Goal: Task Accomplishment & Management: Manage account settings

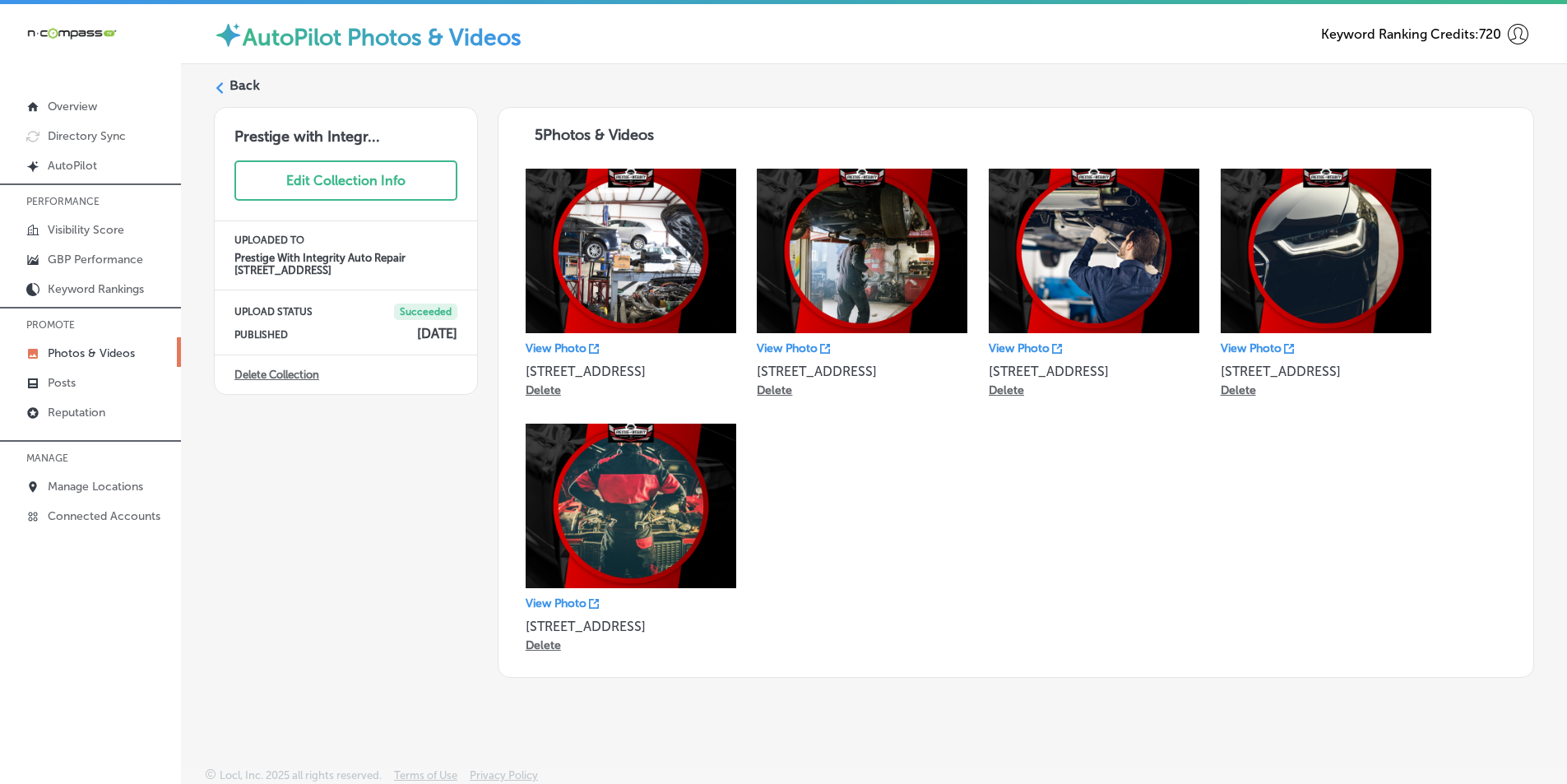
click at [236, 81] on label "Back" at bounding box center [245, 85] width 31 height 18
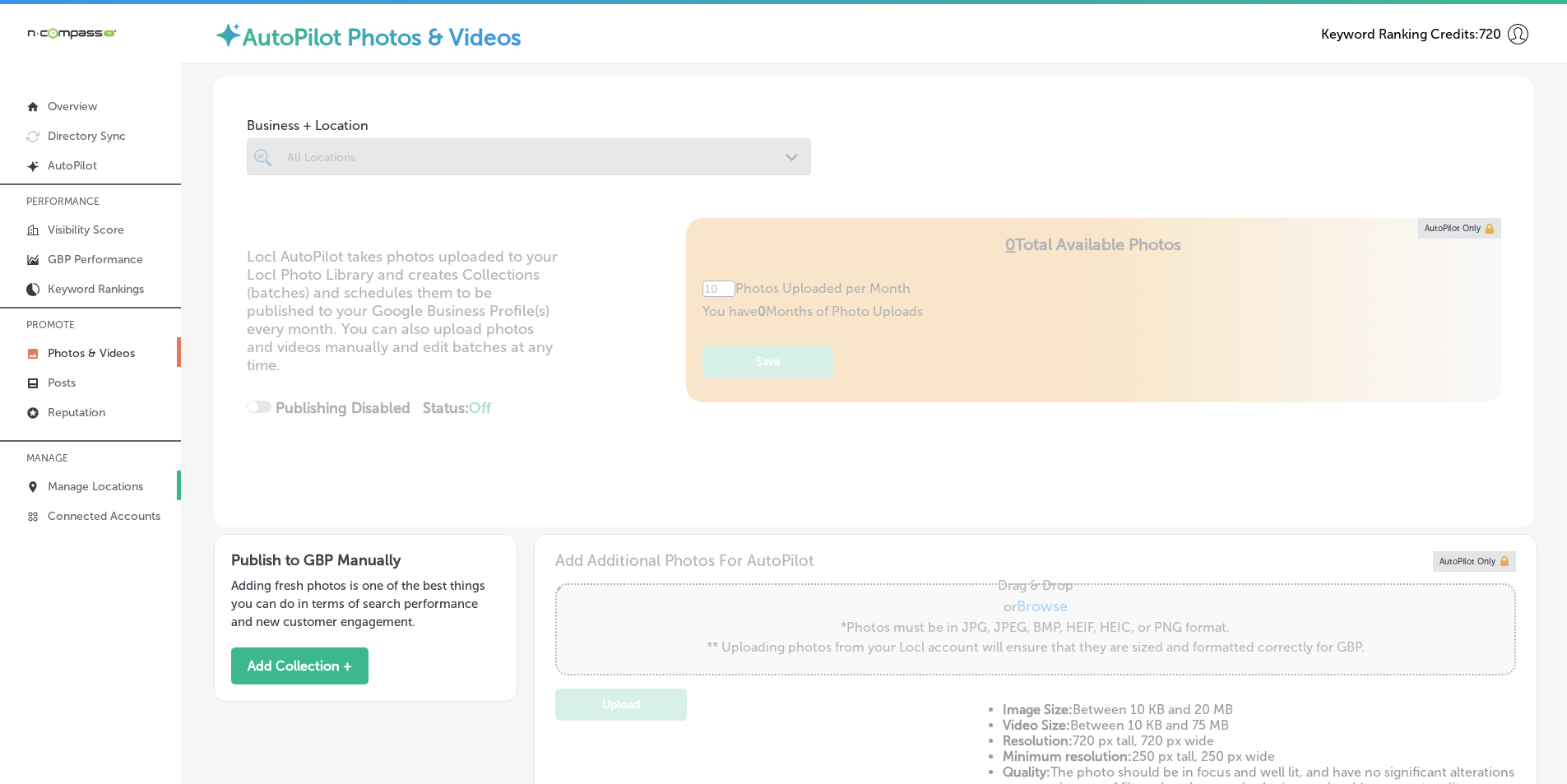
type input "5"
click at [77, 411] on p "Reputation" at bounding box center [77, 412] width 58 height 14
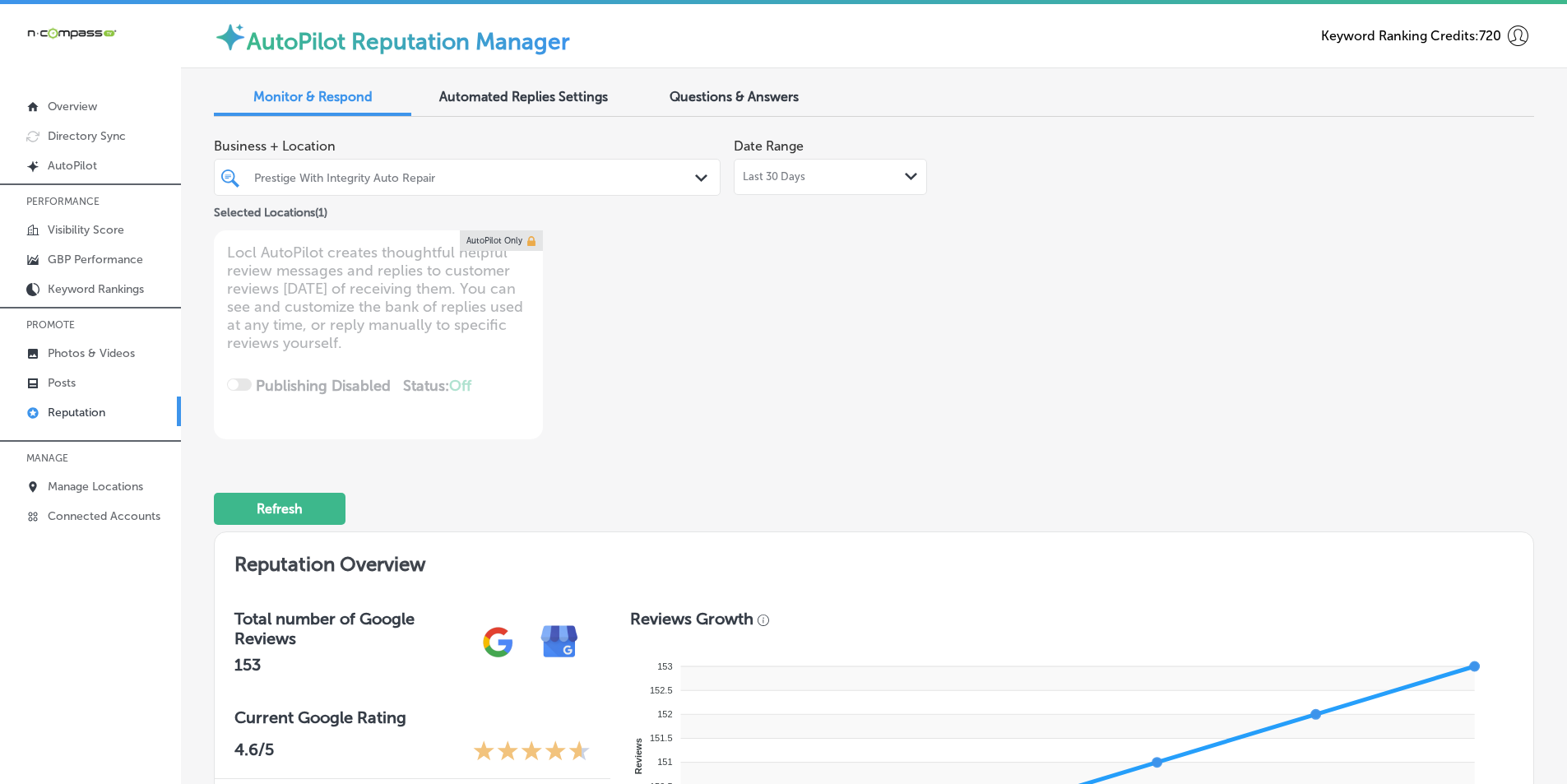
click at [689, 176] on div "Prestige With Integrity Auto Repair Path Created with Sketch." at bounding box center [467, 177] width 505 height 25
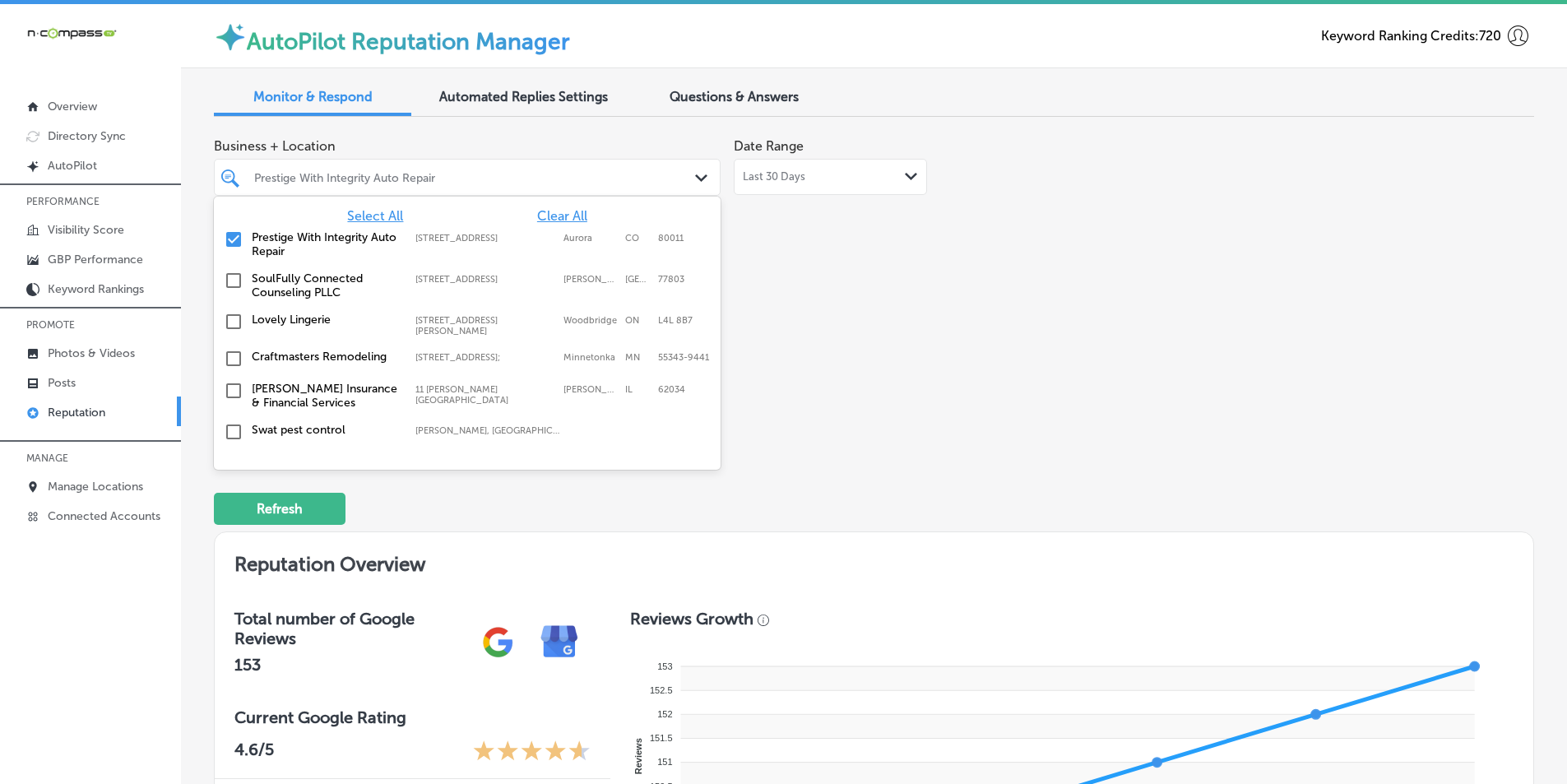
click at [370, 210] on span "Select All" at bounding box center [375, 215] width 56 height 15
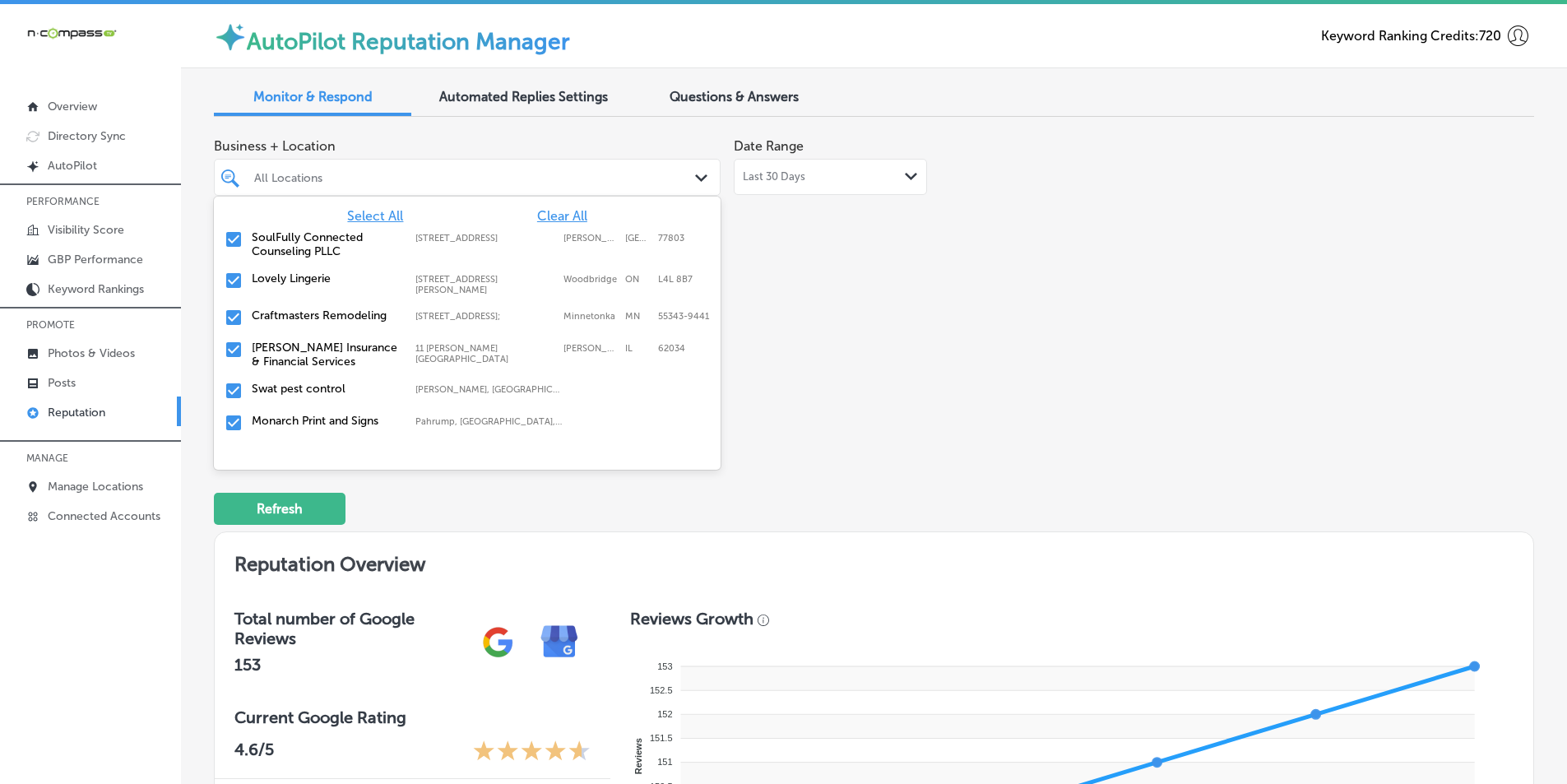
drag, startPoint x: 912, startPoint y: 373, endPoint x: 899, endPoint y: 390, distance: 21.4
click at [911, 373] on div "Business + Location option [STREET_ADDRESS]. 355 results available. Use Up and …" at bounding box center [610, 285] width 793 height 310
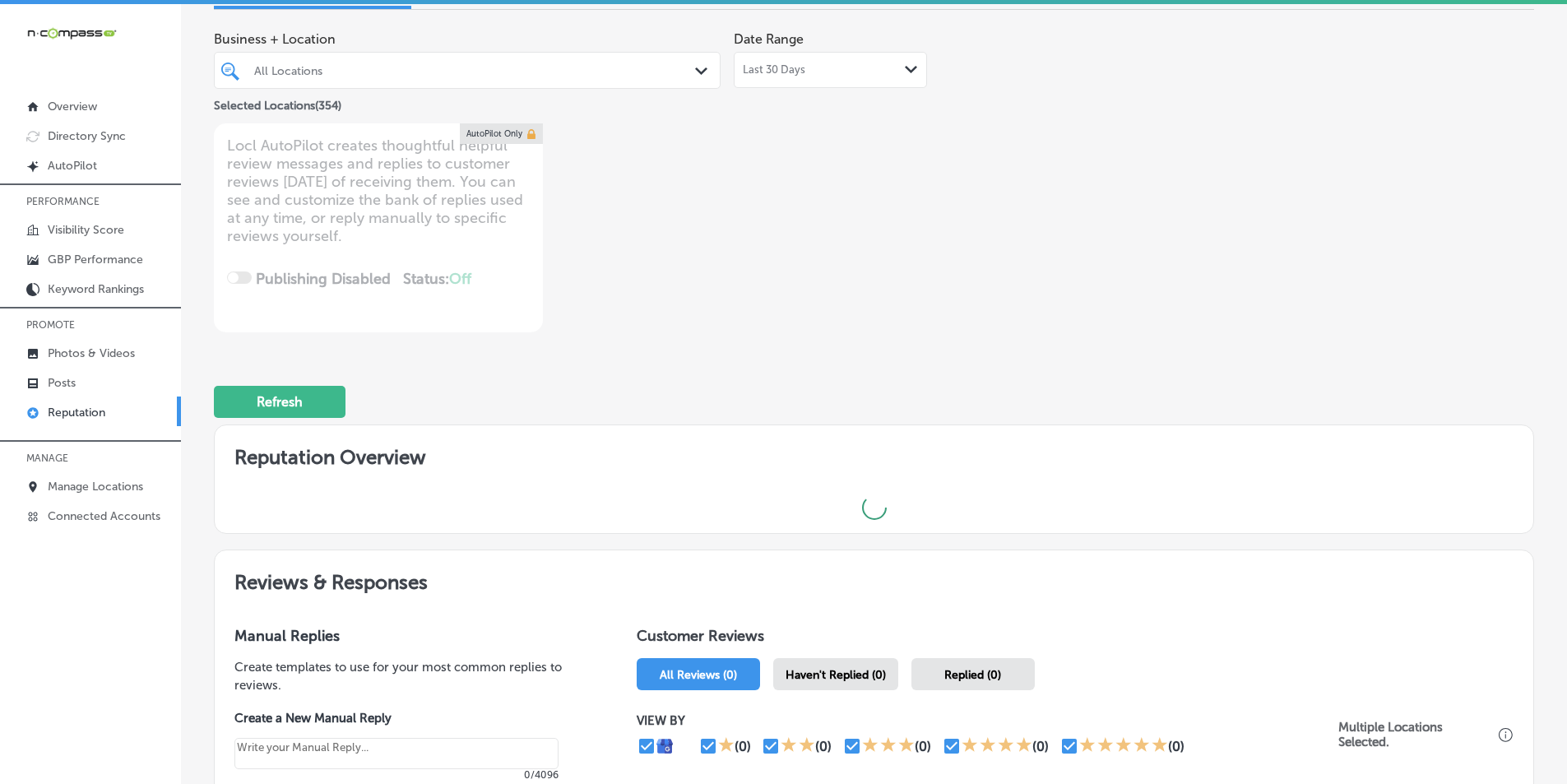
scroll to position [247, 0]
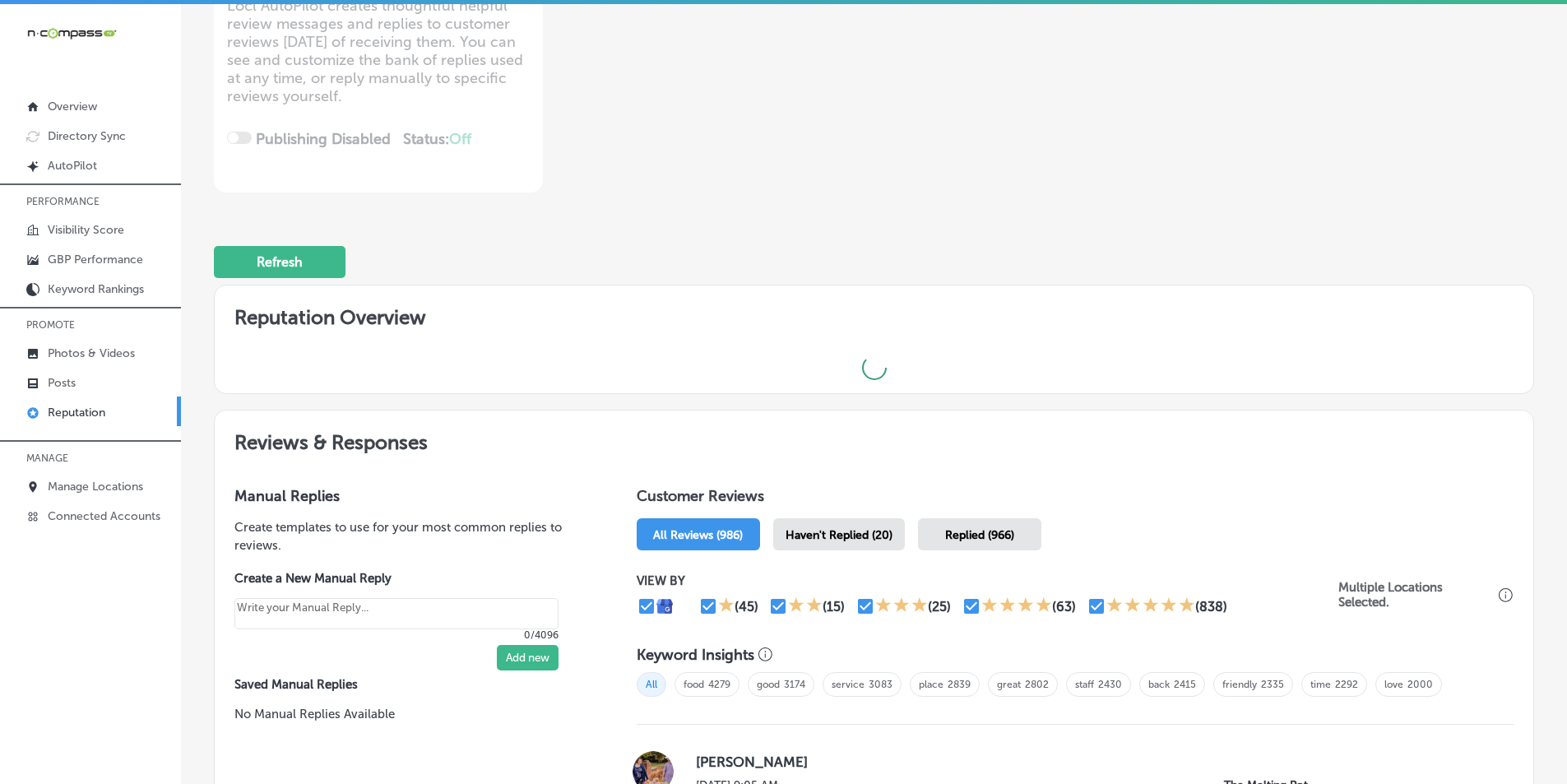
click at [829, 529] on span "Haven't Replied (20)" at bounding box center [840, 534] width 107 height 14
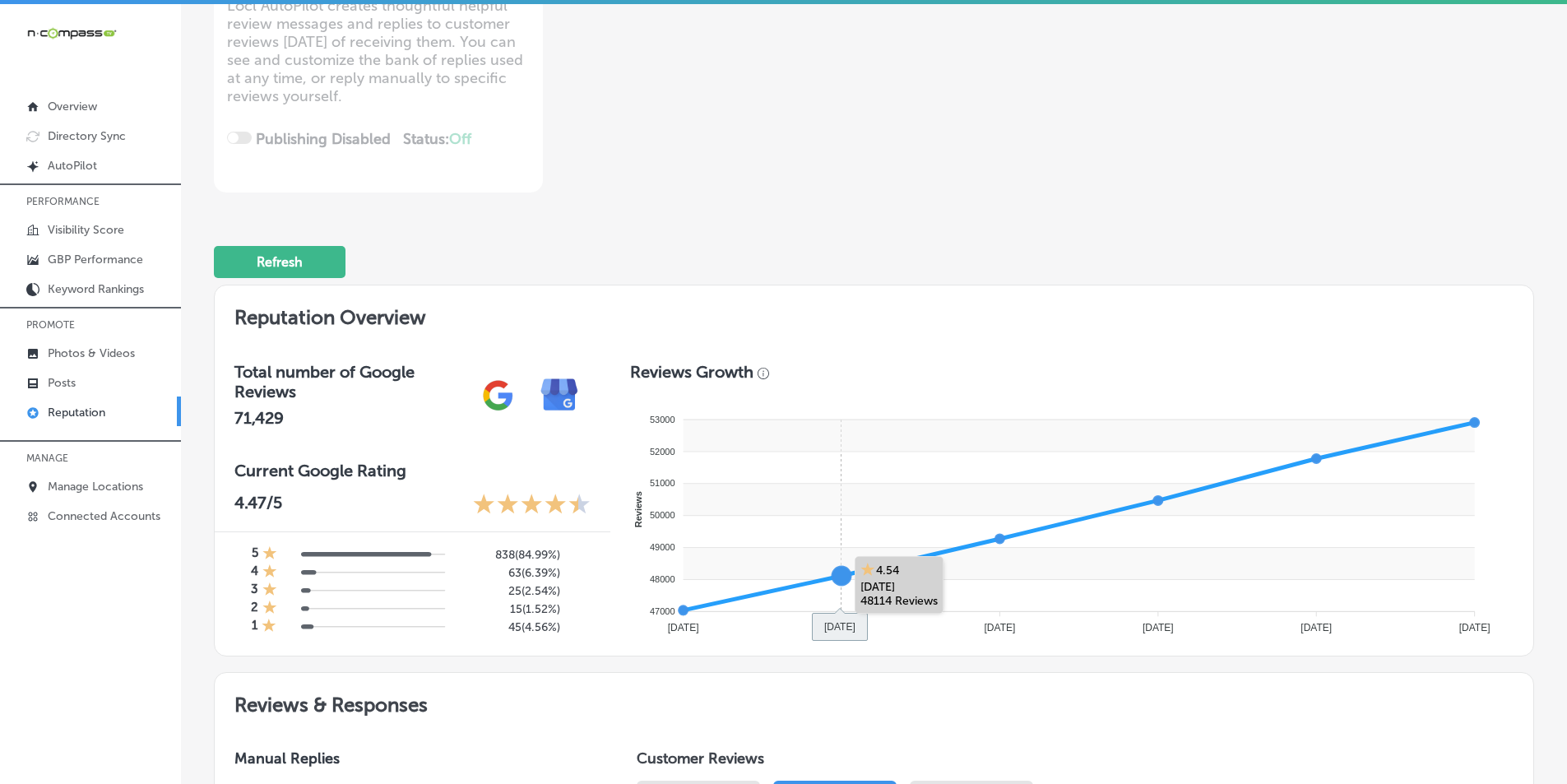
type textarea "x"
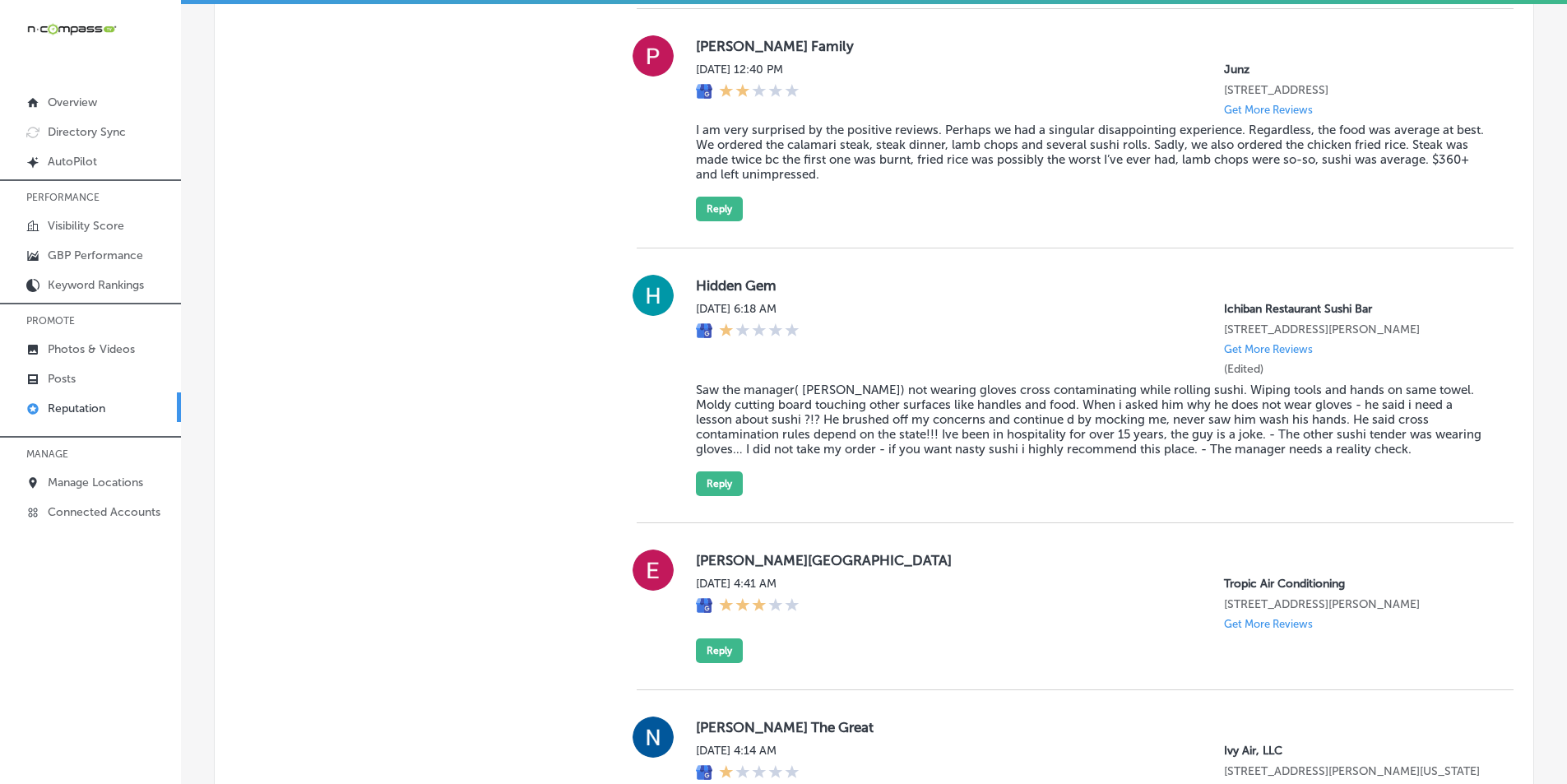
scroll to position [1531, 0]
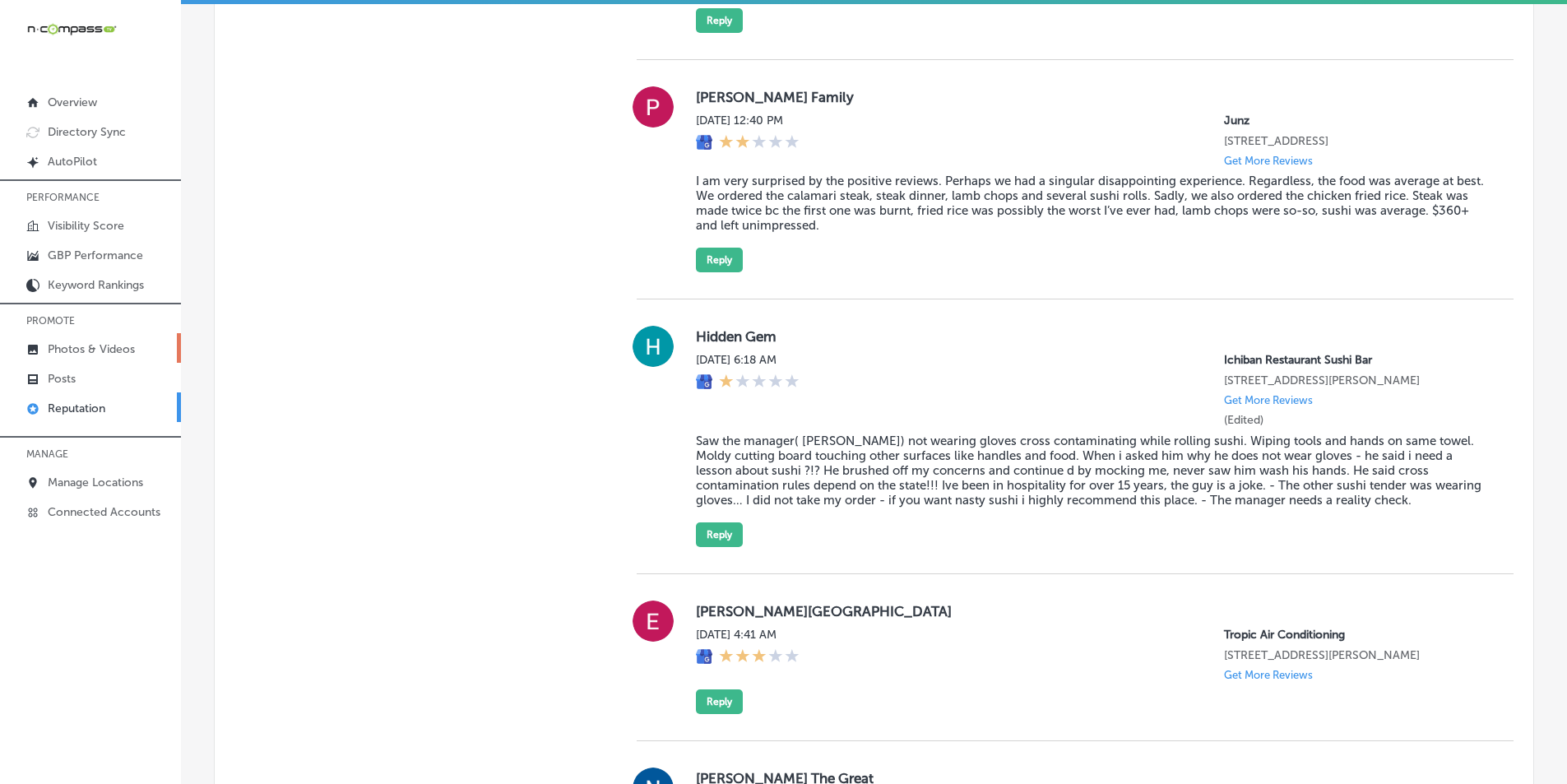
click at [72, 342] on p "Photos & Videos" at bounding box center [91, 349] width 87 height 14
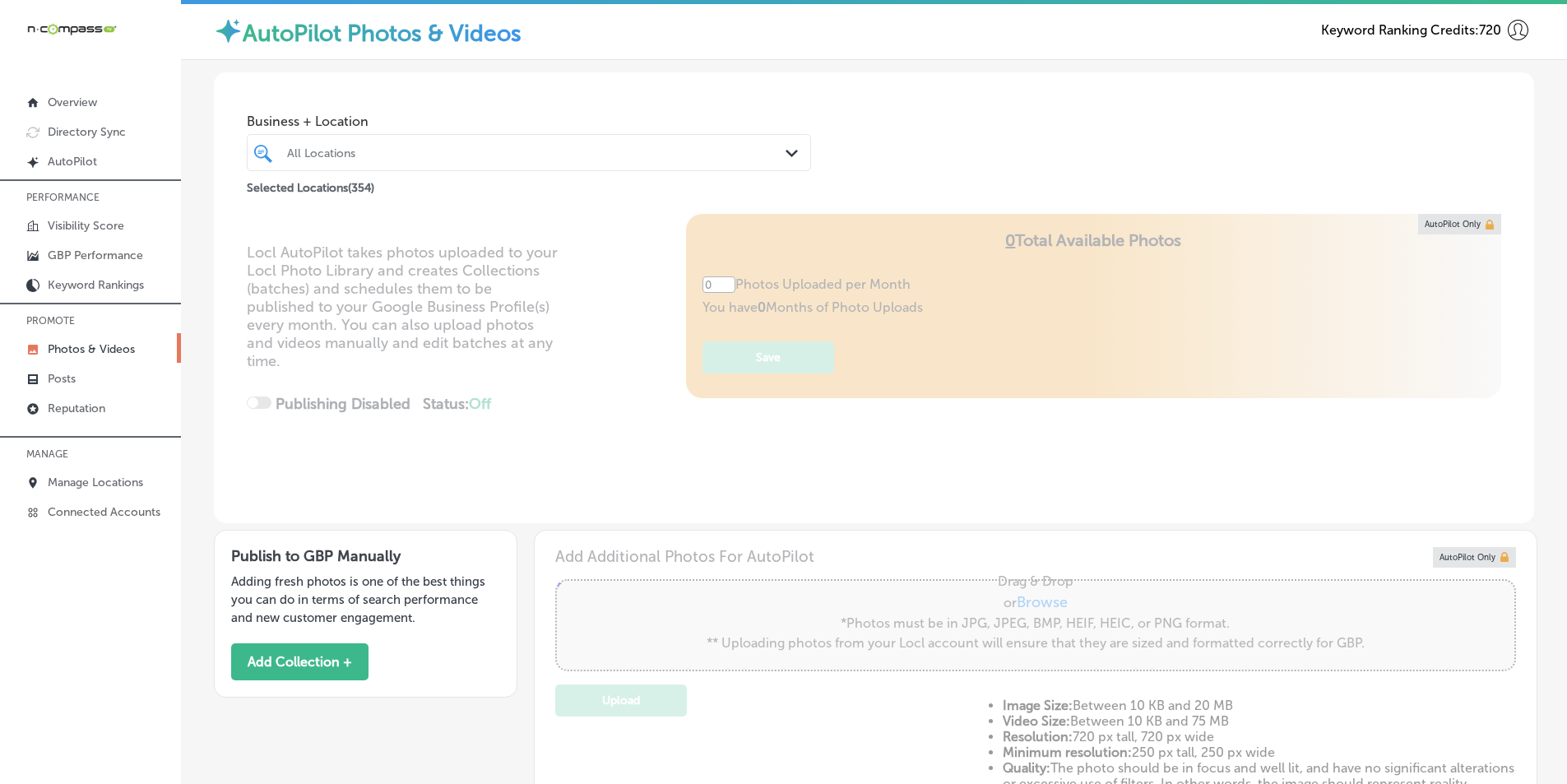
type input "5"
click at [90, 347] on p "Photos & Videos" at bounding box center [91, 349] width 87 height 14
click at [485, 157] on div "All Locations" at bounding box center [537, 152] width 500 height 14
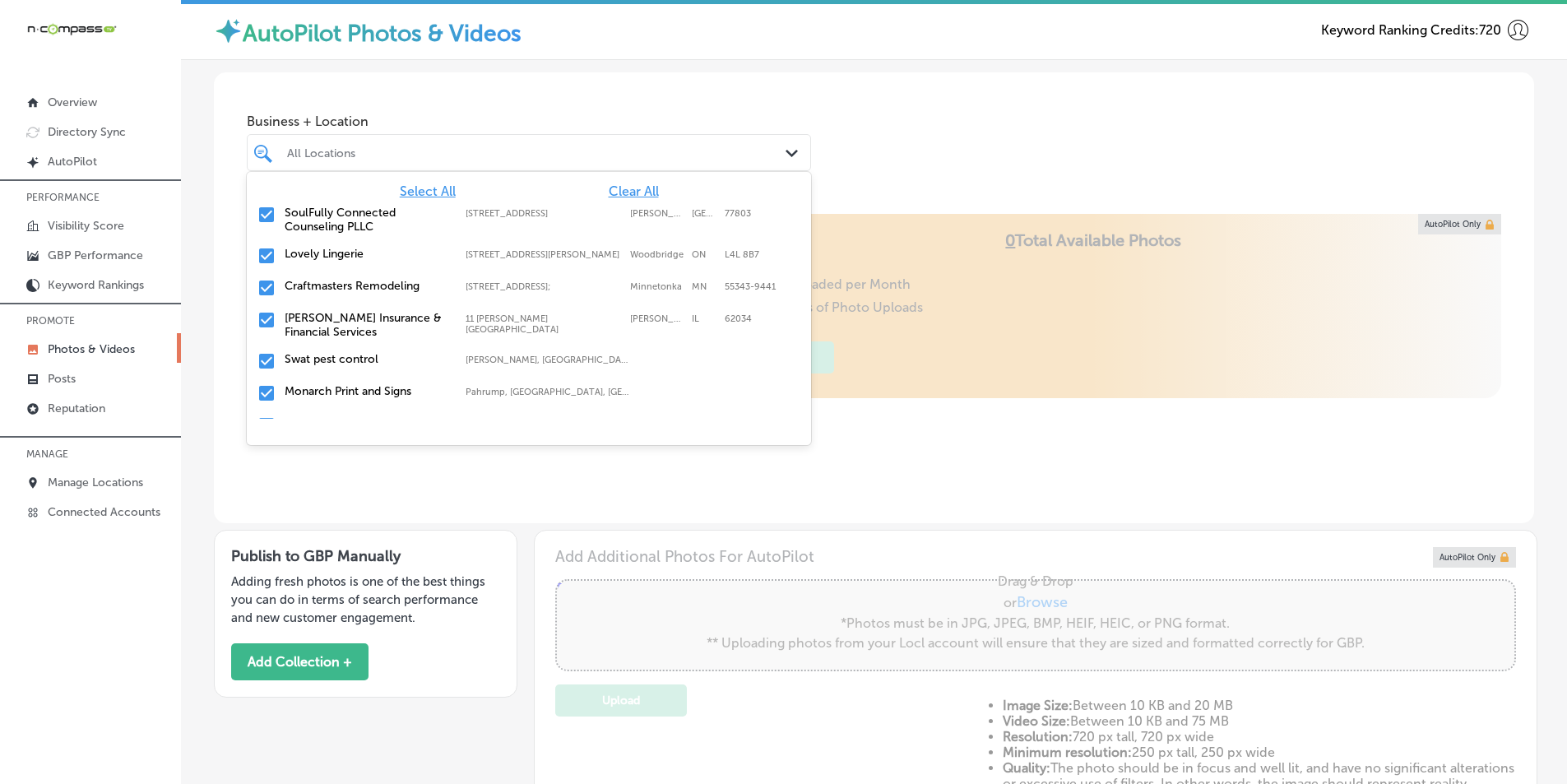
click at [633, 187] on span "Clear All" at bounding box center [633, 191] width 50 height 15
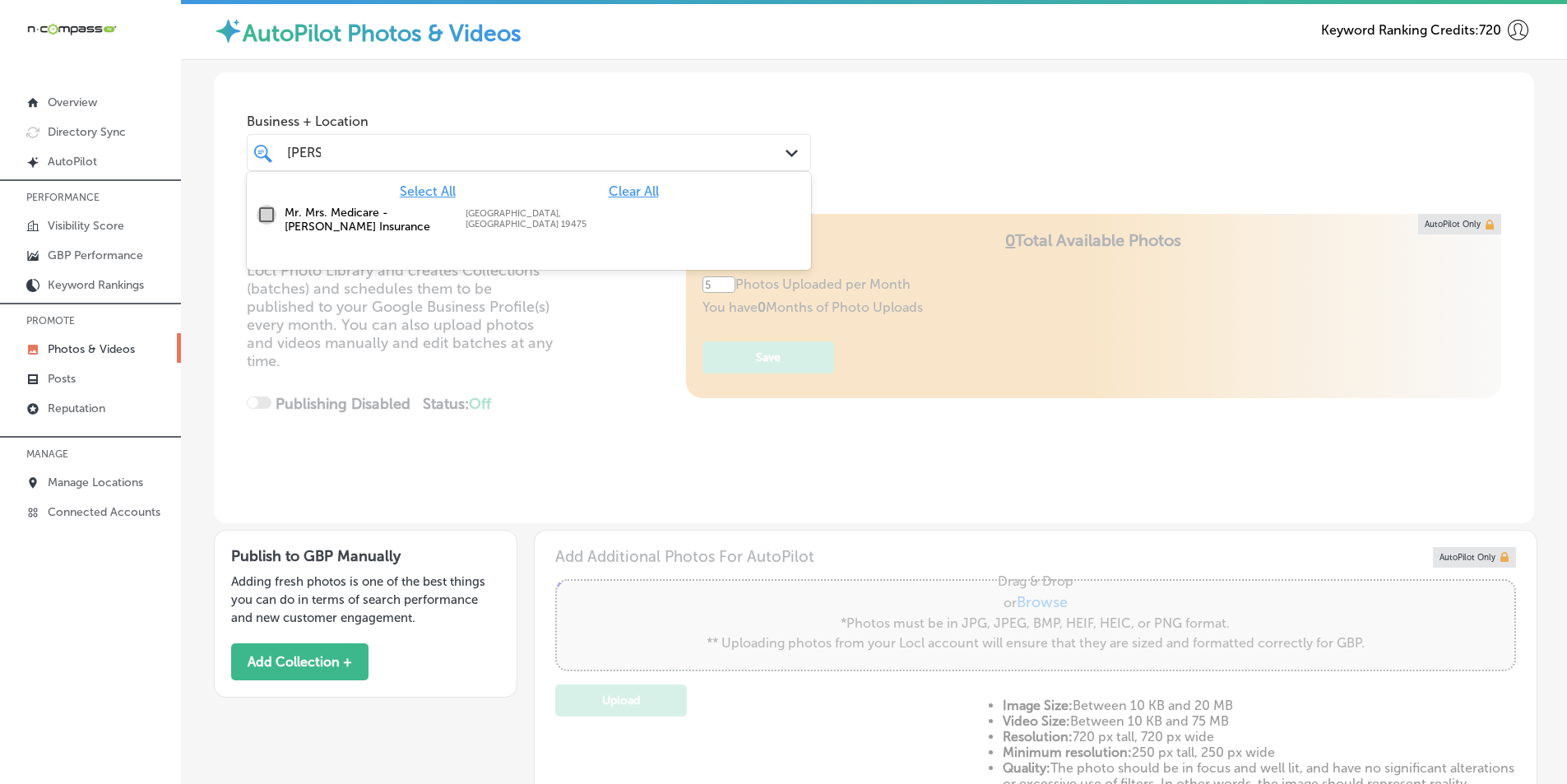
click at [265, 214] on input "checkbox" at bounding box center [266, 215] width 20 height 20
type input "[PERSON_NAME]"
click at [891, 174] on div "Business + Location option [GEOGRAPHIC_DATA], selected. option [GEOGRAPHIC_DATA…" at bounding box center [874, 135] width 1321 height 125
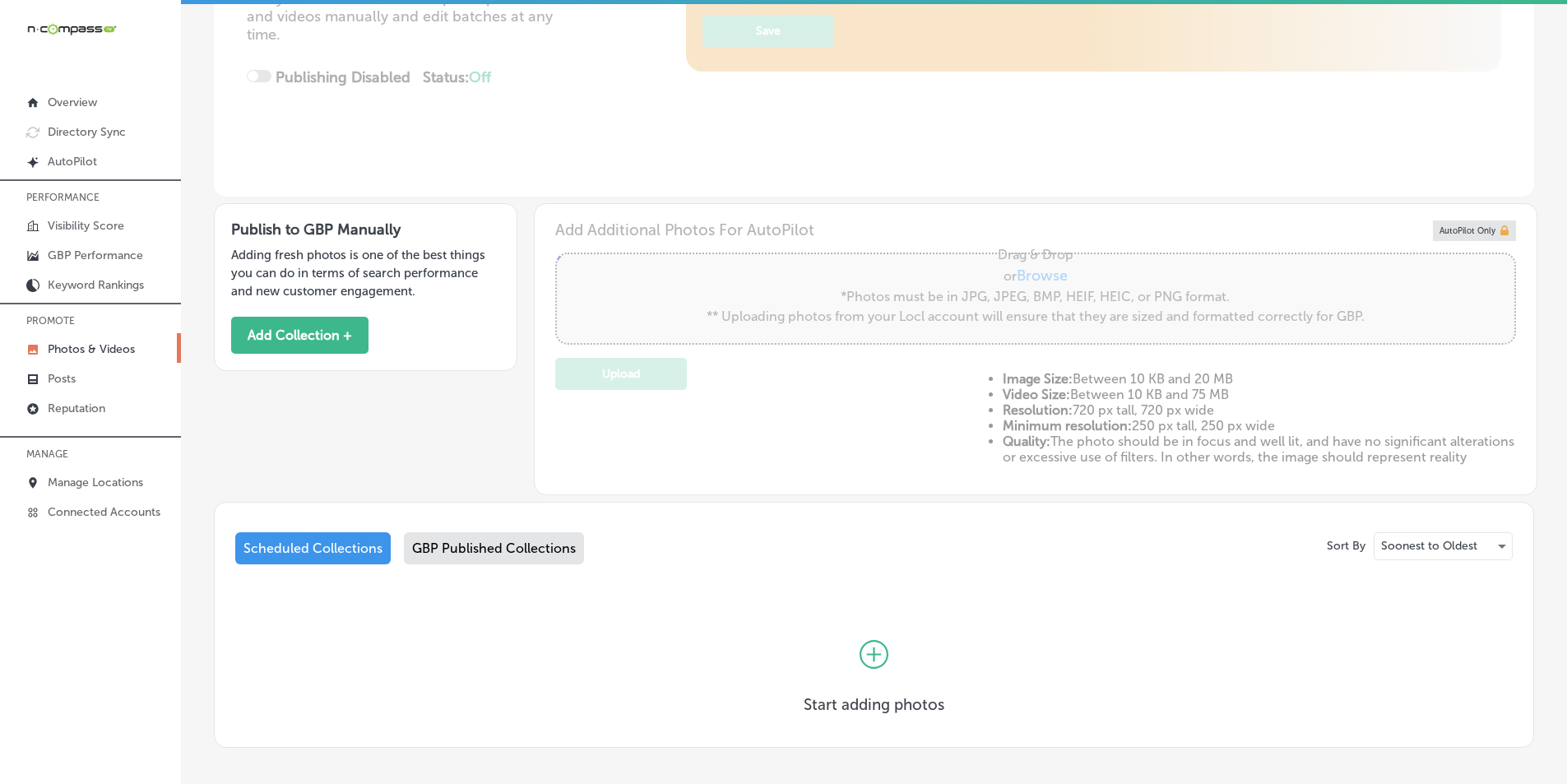
scroll to position [329, 0]
click at [468, 556] on div "GBP Published Collections" at bounding box center [494, 545] width 180 height 32
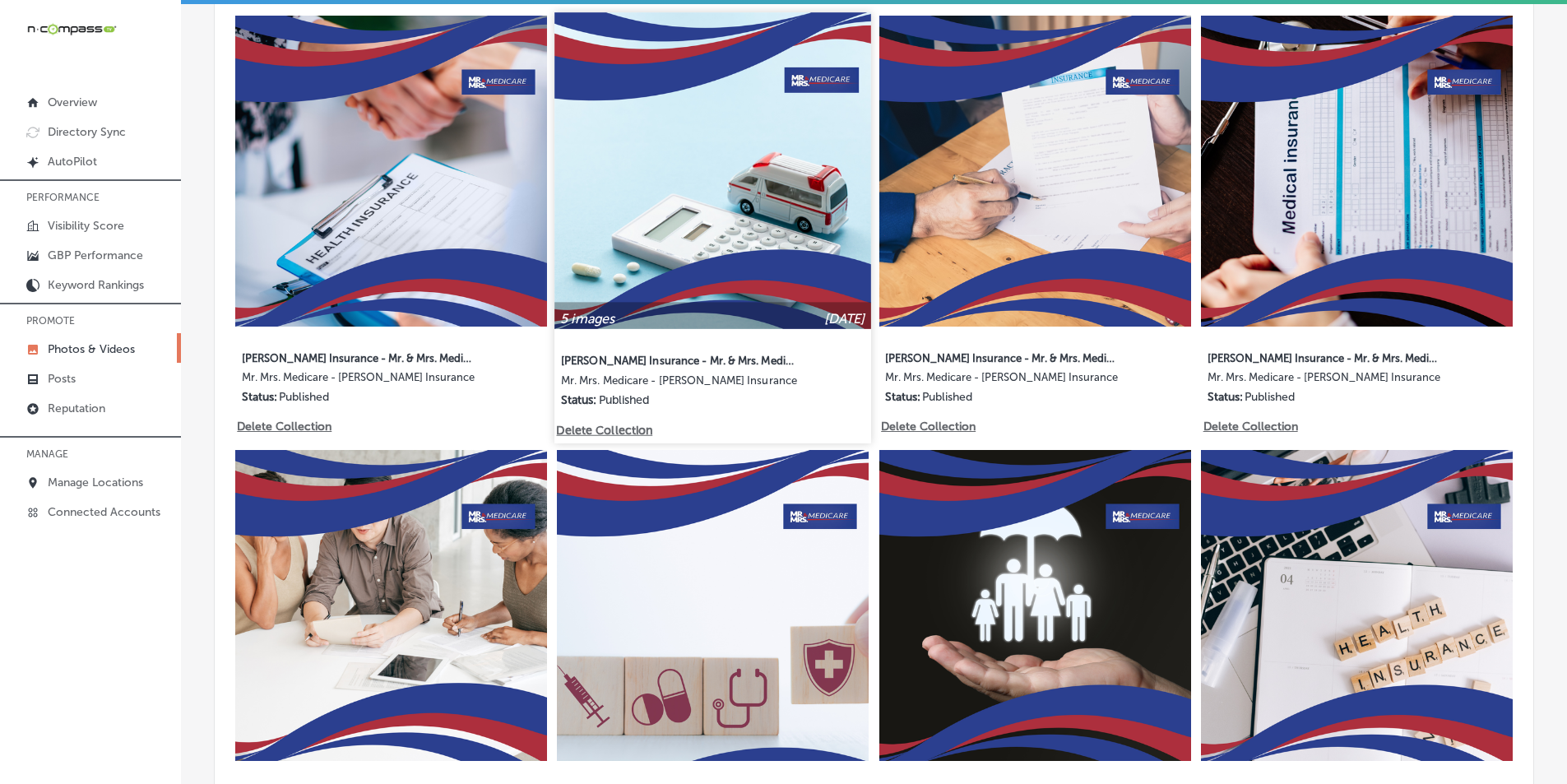
scroll to position [904, 0]
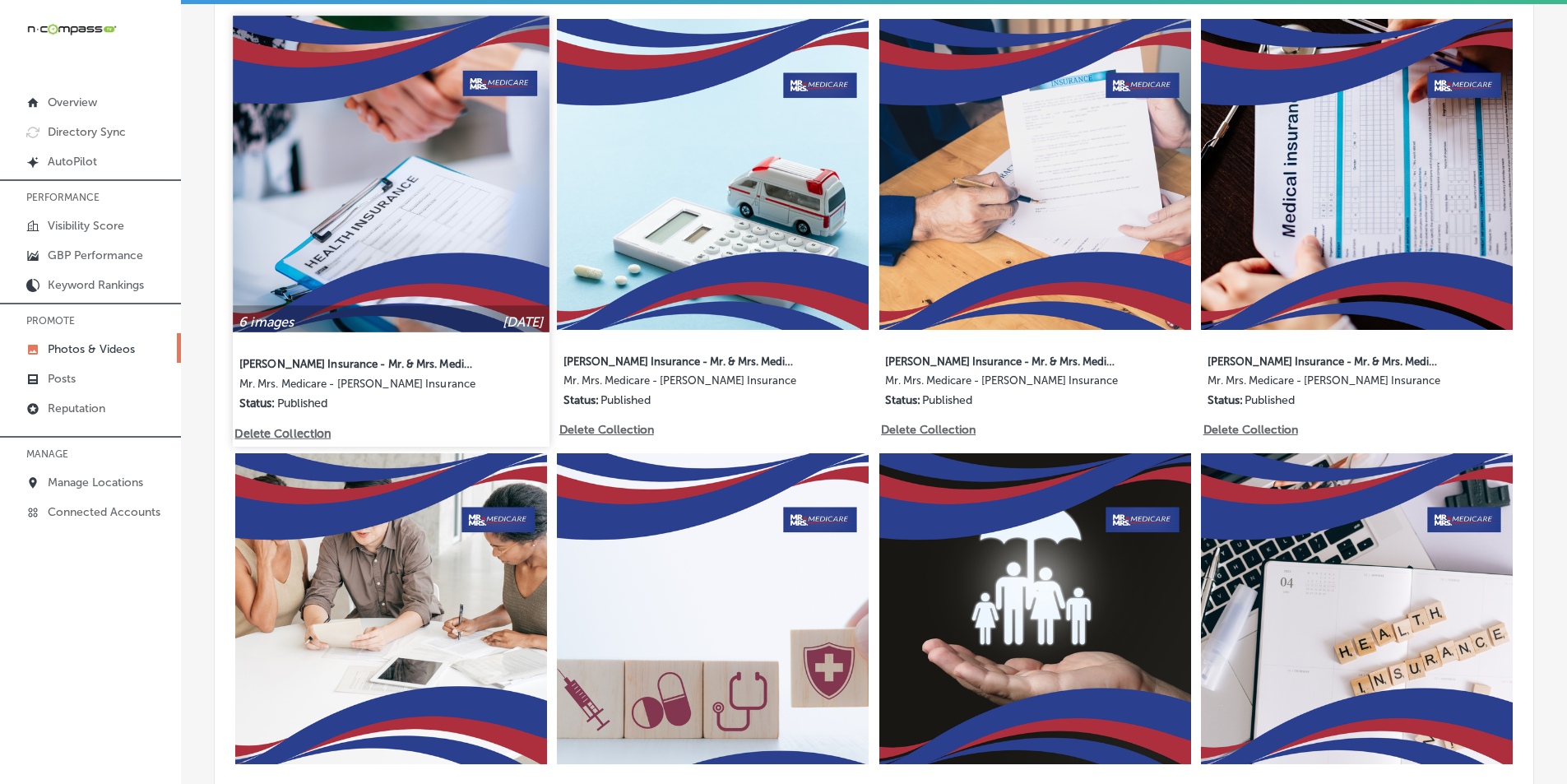
click at [474, 257] on img at bounding box center [390, 173] width 316 height 316
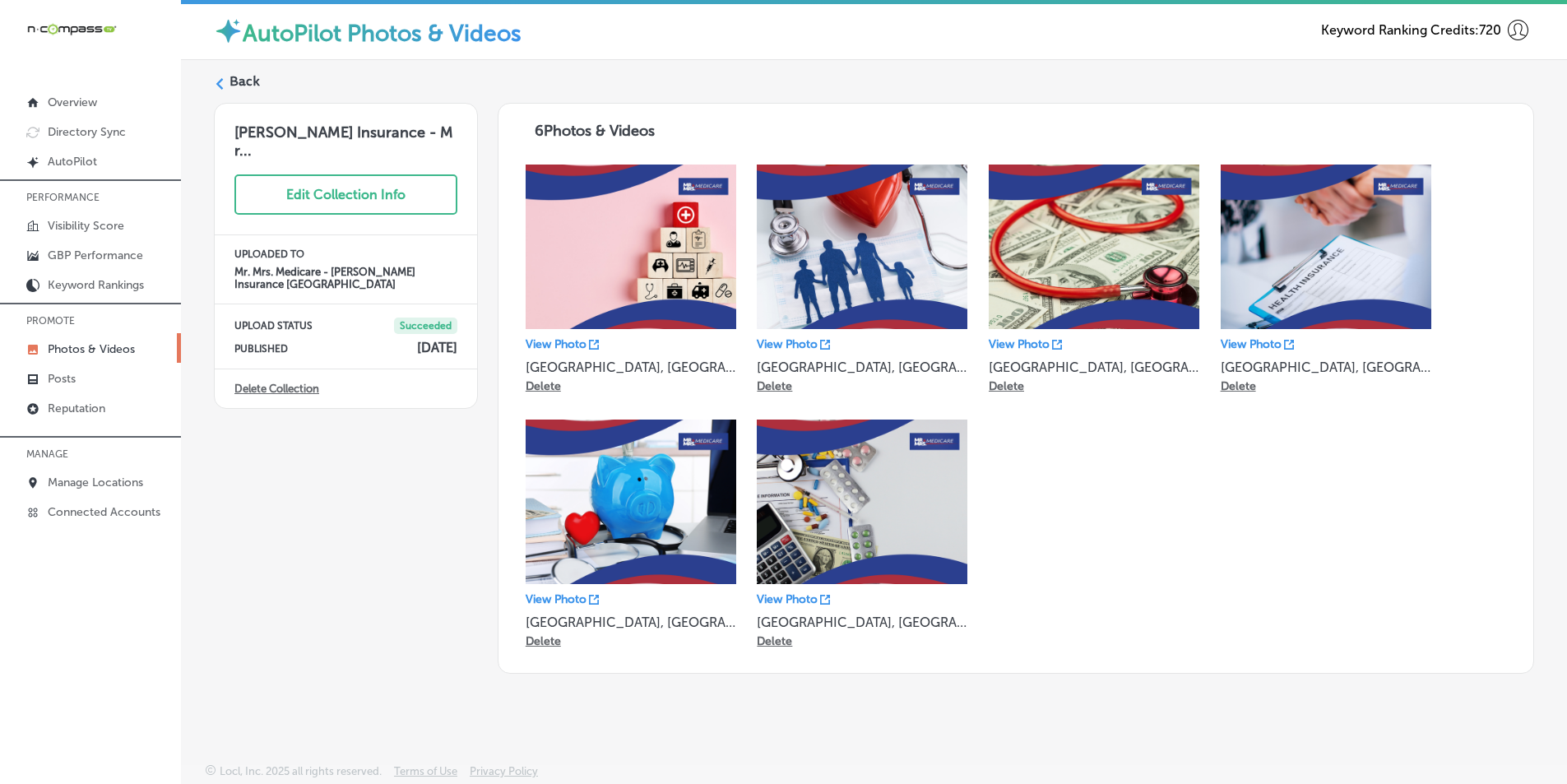
click at [245, 78] on label "Back" at bounding box center [245, 81] width 31 height 18
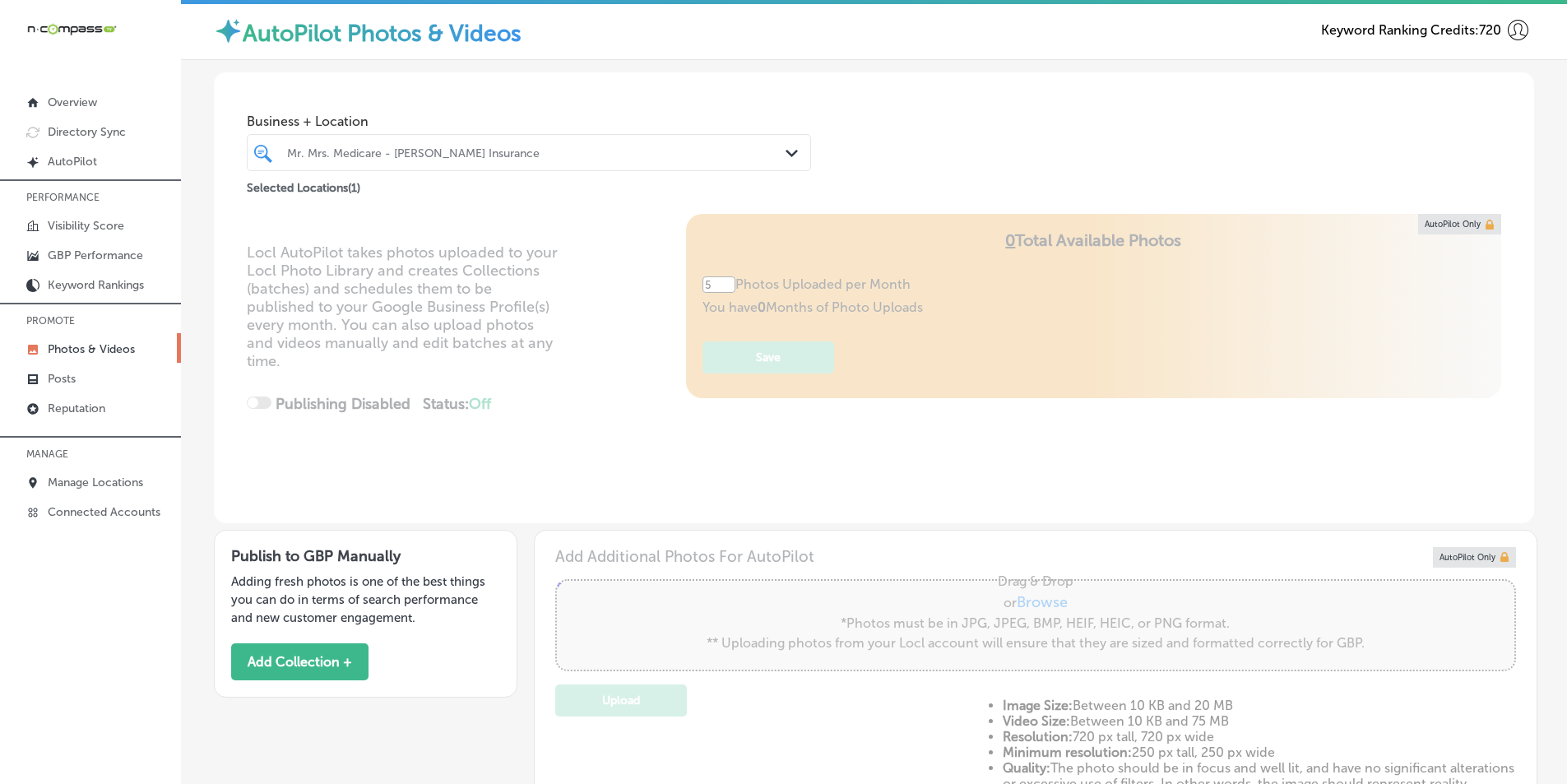
type input "5"
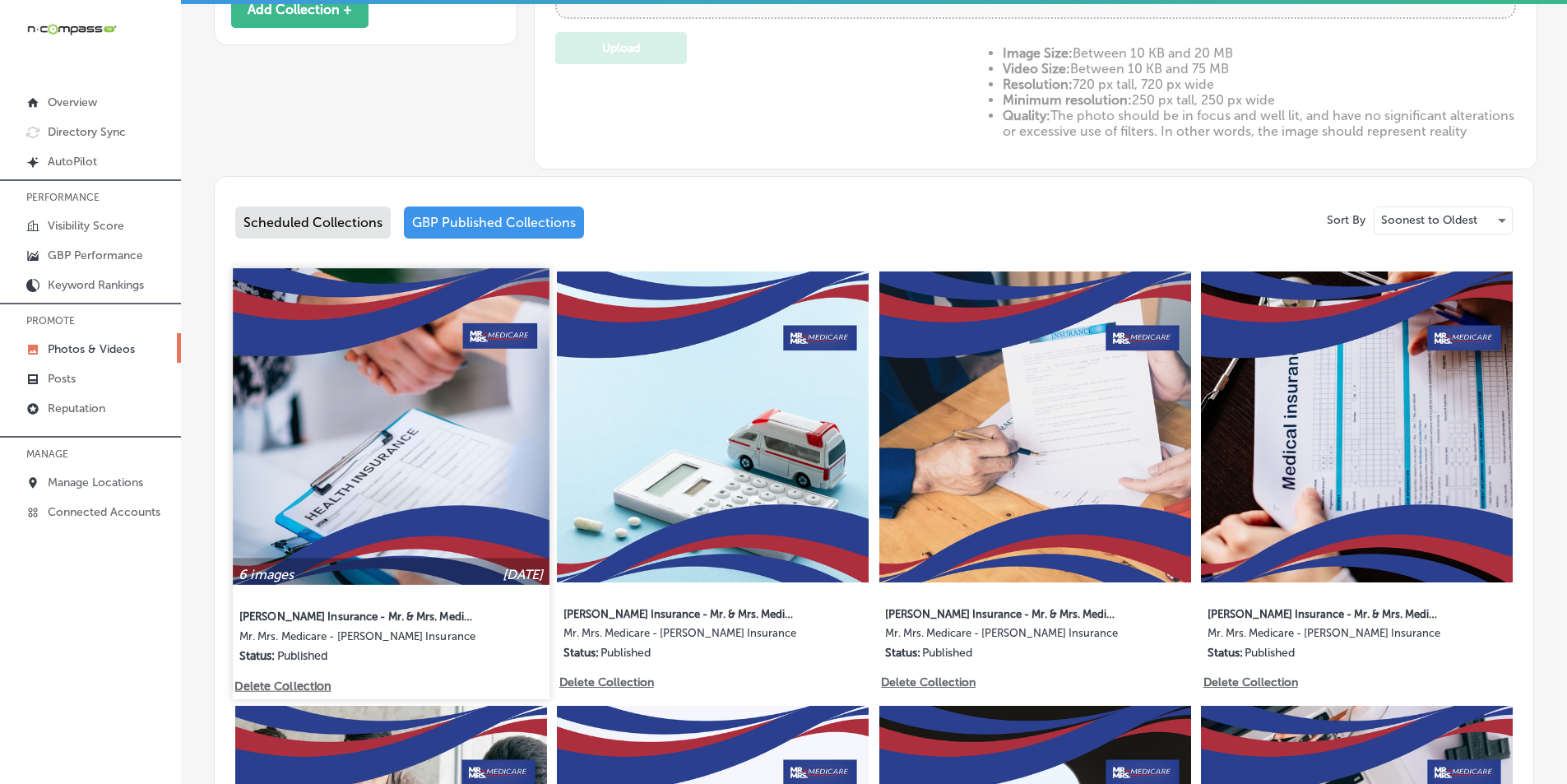
scroll to position [658, 0]
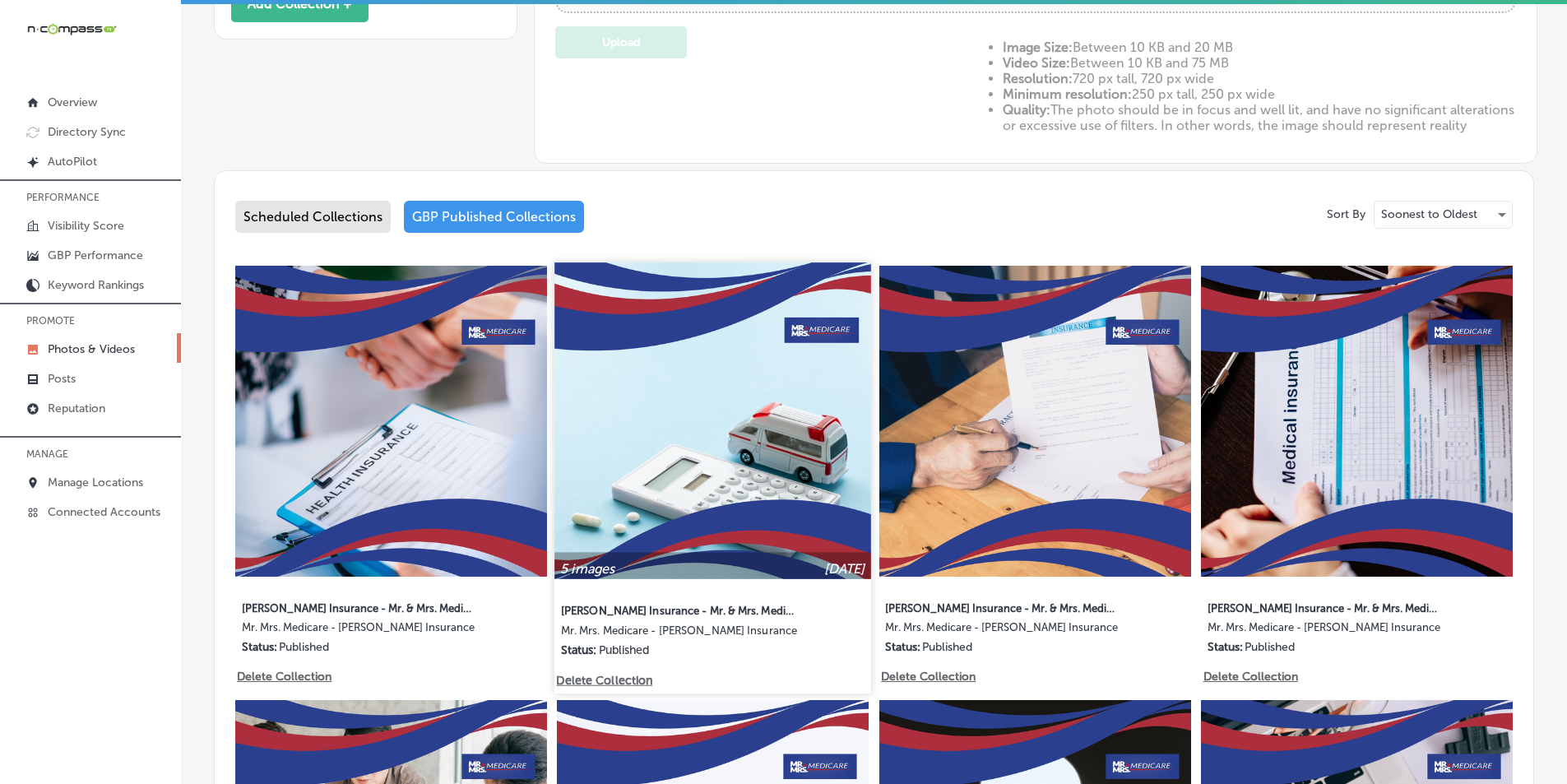
click at [705, 420] on img at bounding box center [713, 420] width 316 height 316
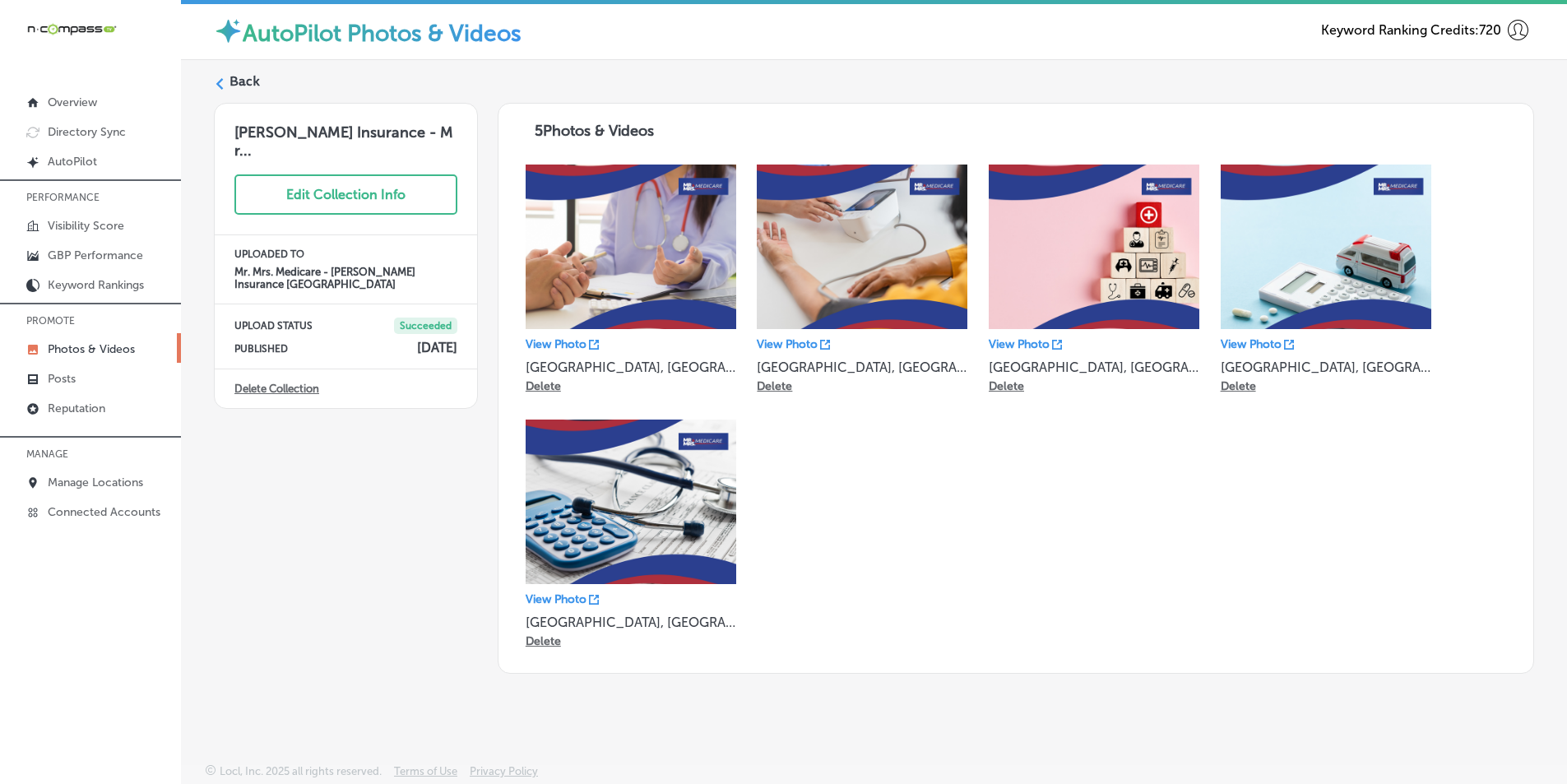
click at [231, 76] on label "Back" at bounding box center [245, 81] width 31 height 18
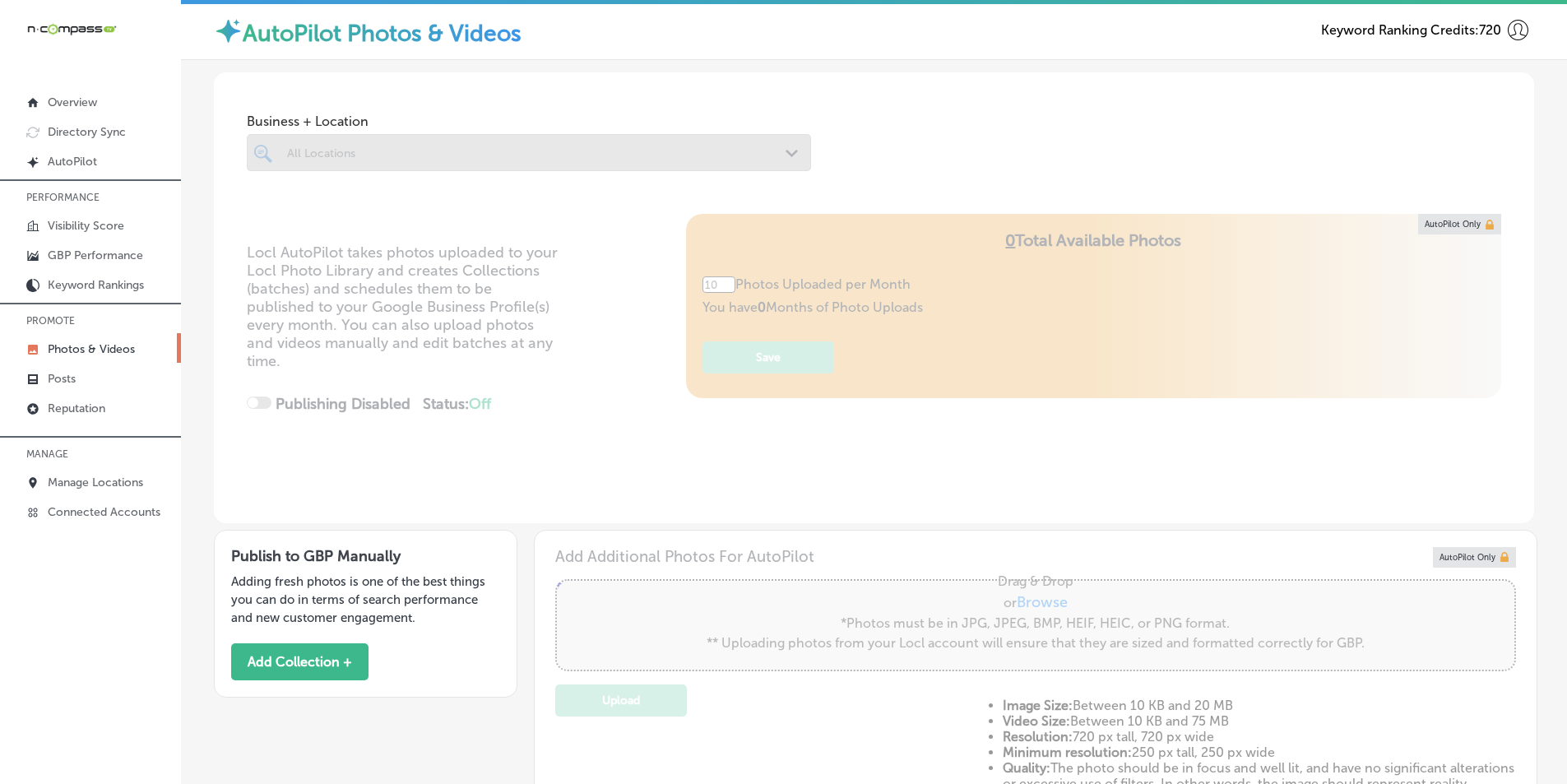
type input "5"
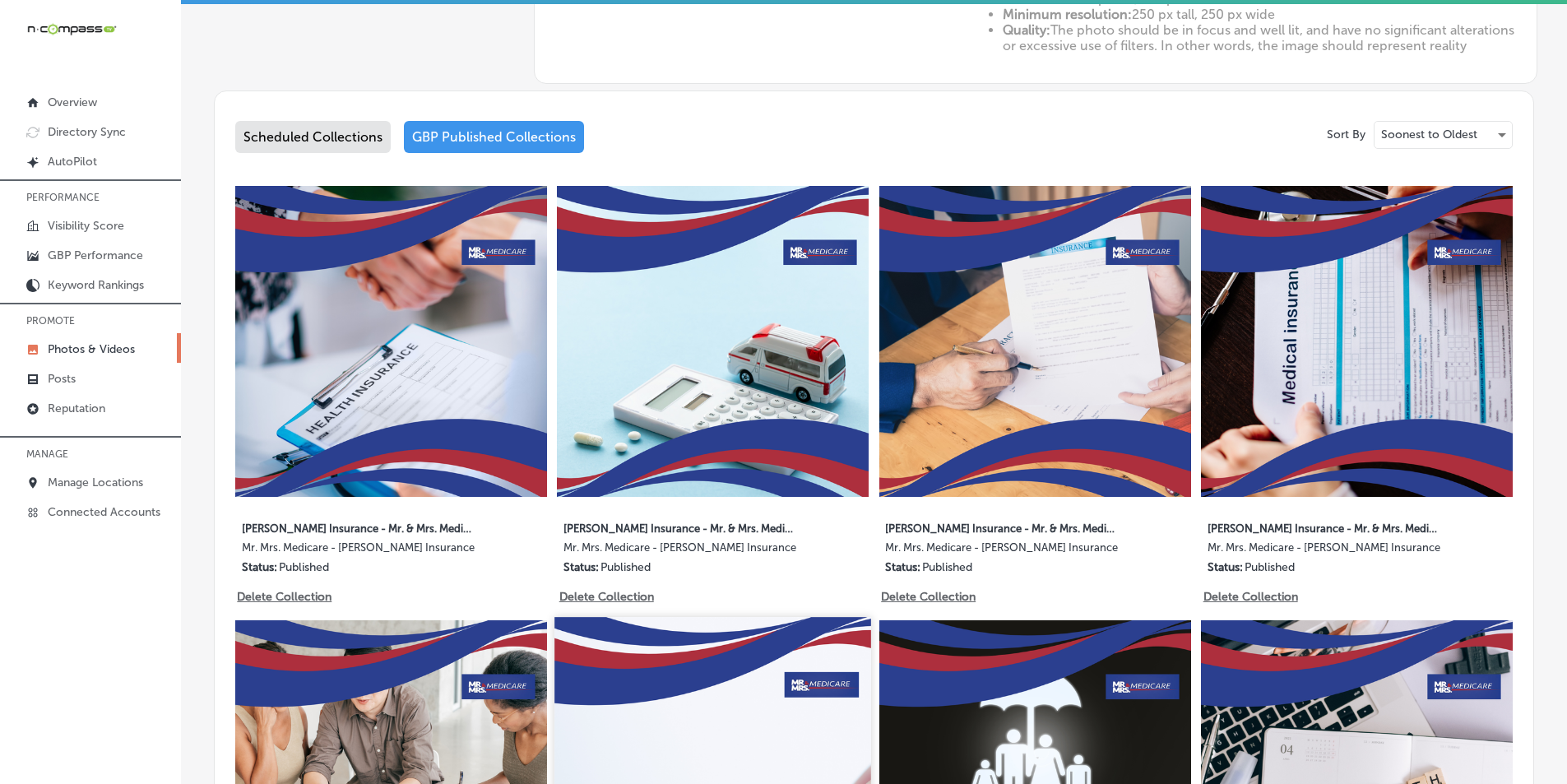
scroll to position [741, 0]
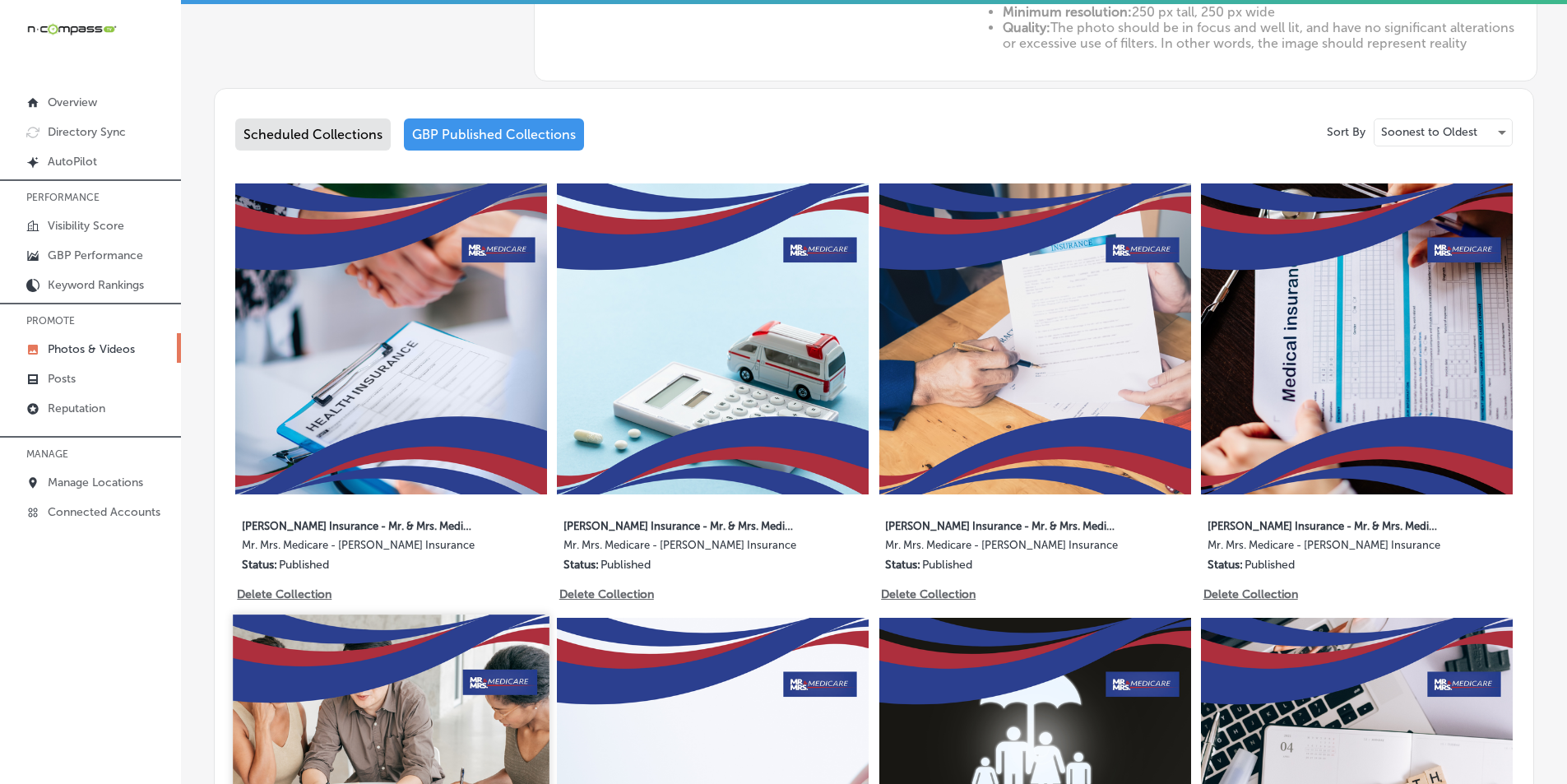
click at [484, 690] on img at bounding box center [390, 772] width 316 height 316
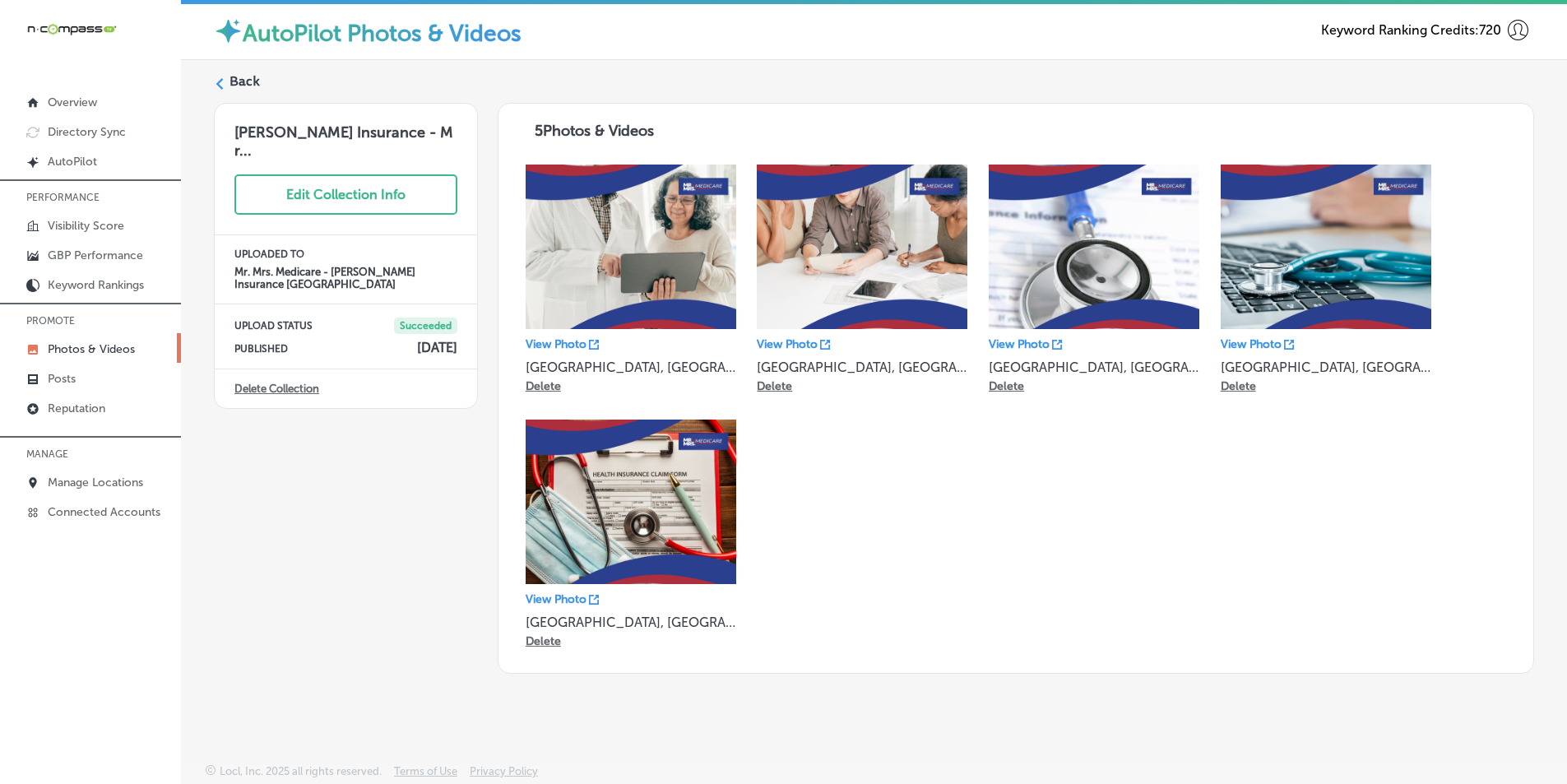
click at [232, 81] on label "Back" at bounding box center [245, 81] width 31 height 18
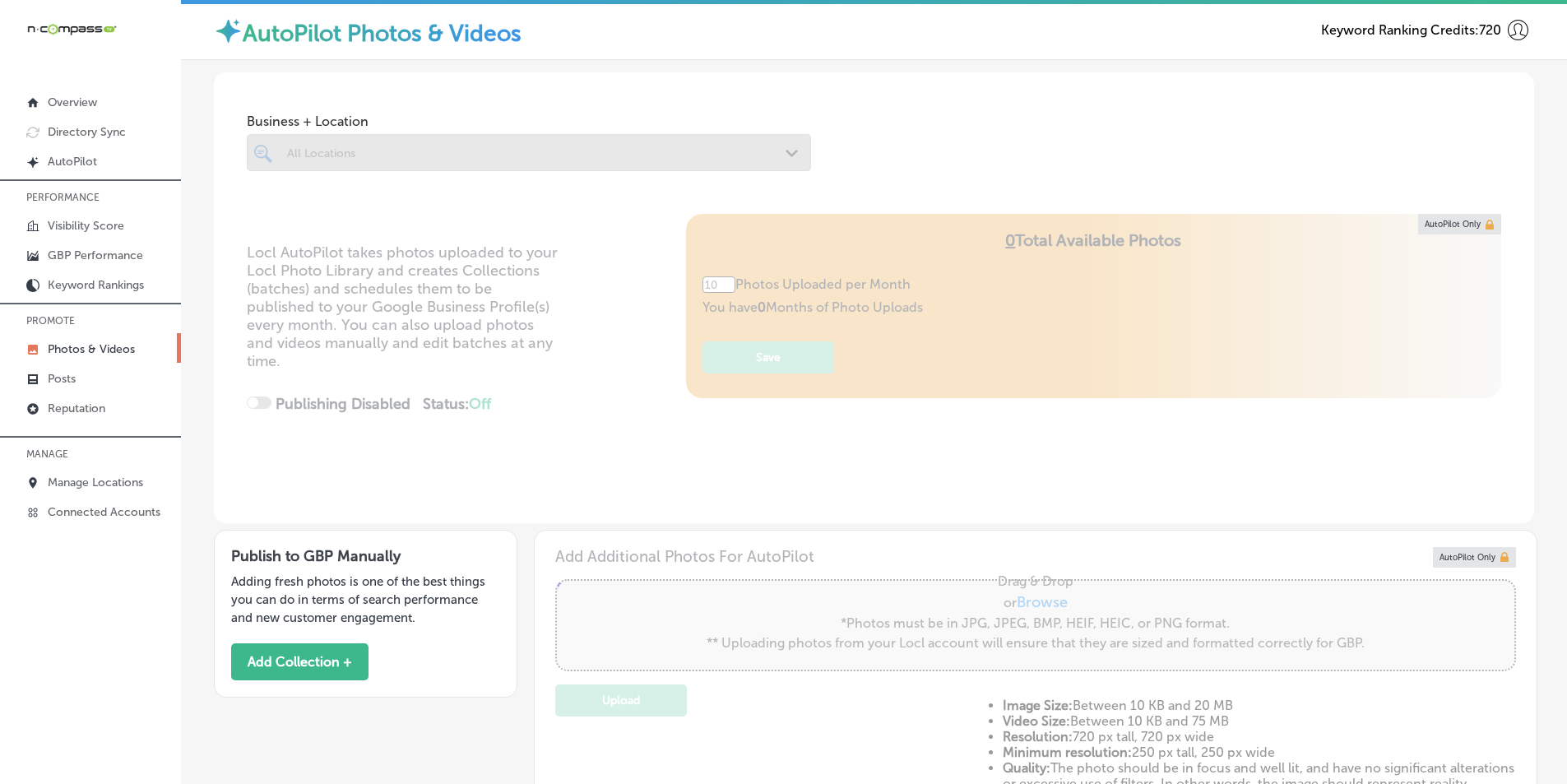
type input "5"
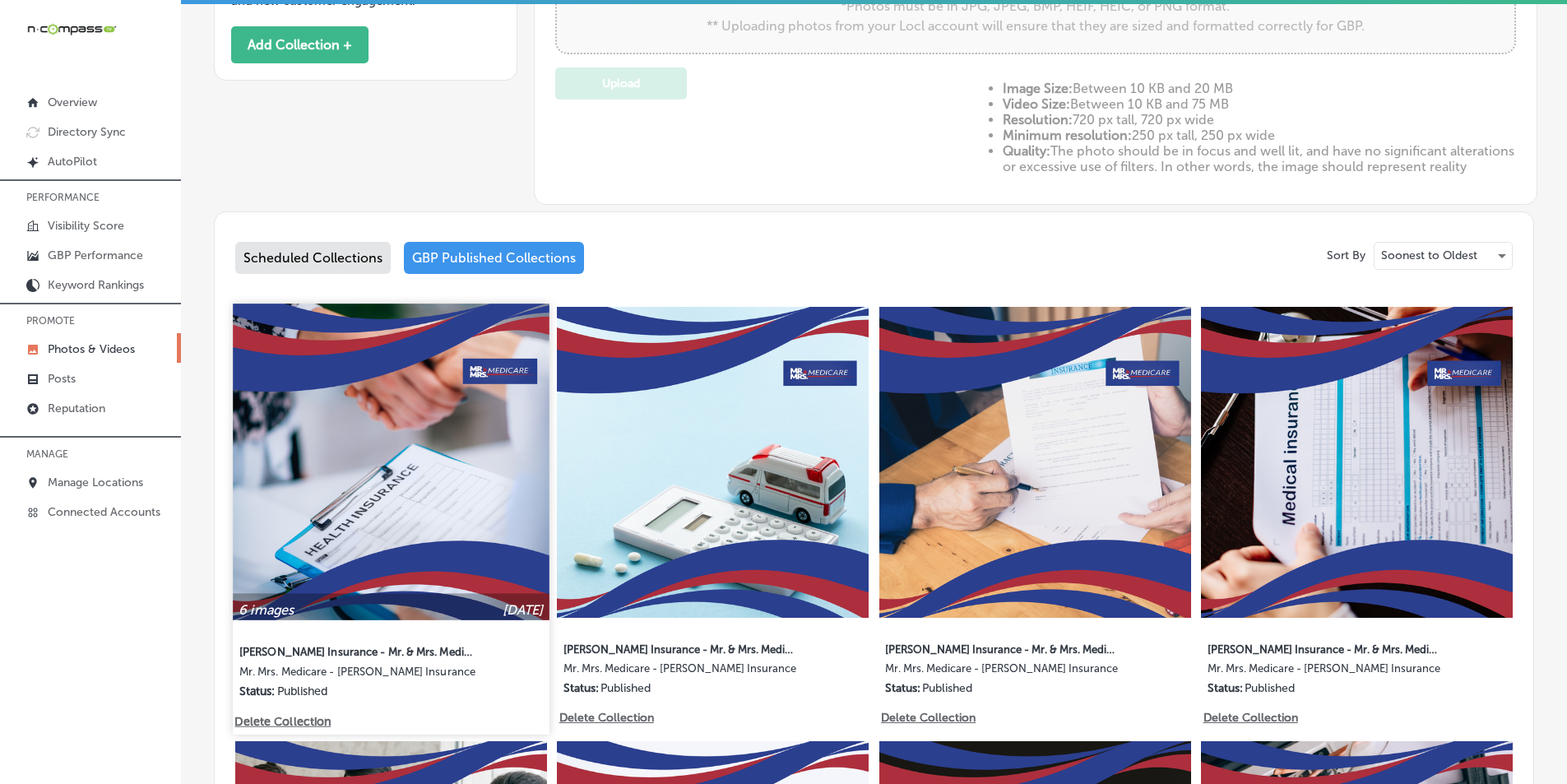
scroll to position [658, 0]
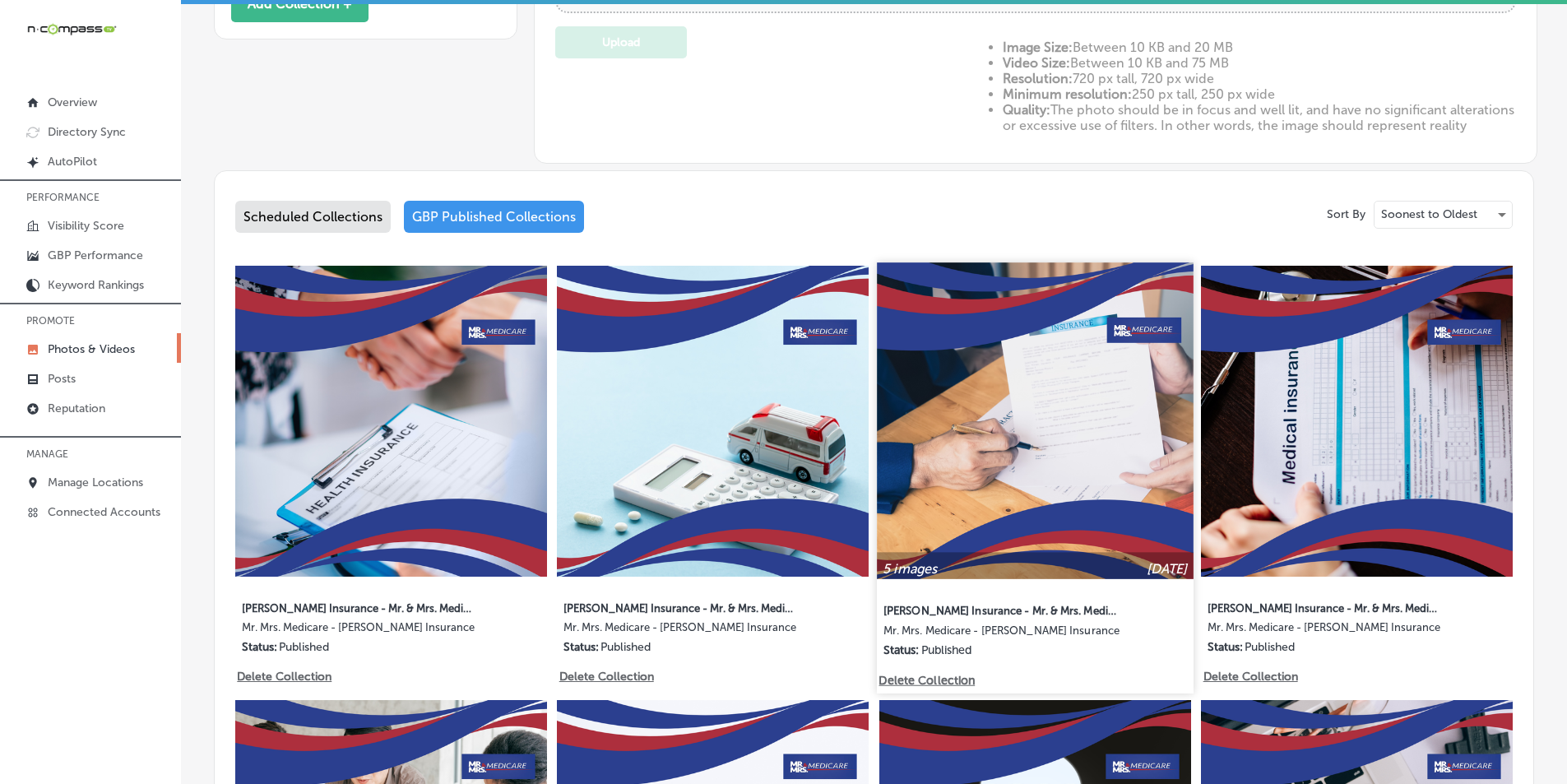
click at [1013, 502] on img at bounding box center [1034, 420] width 316 height 316
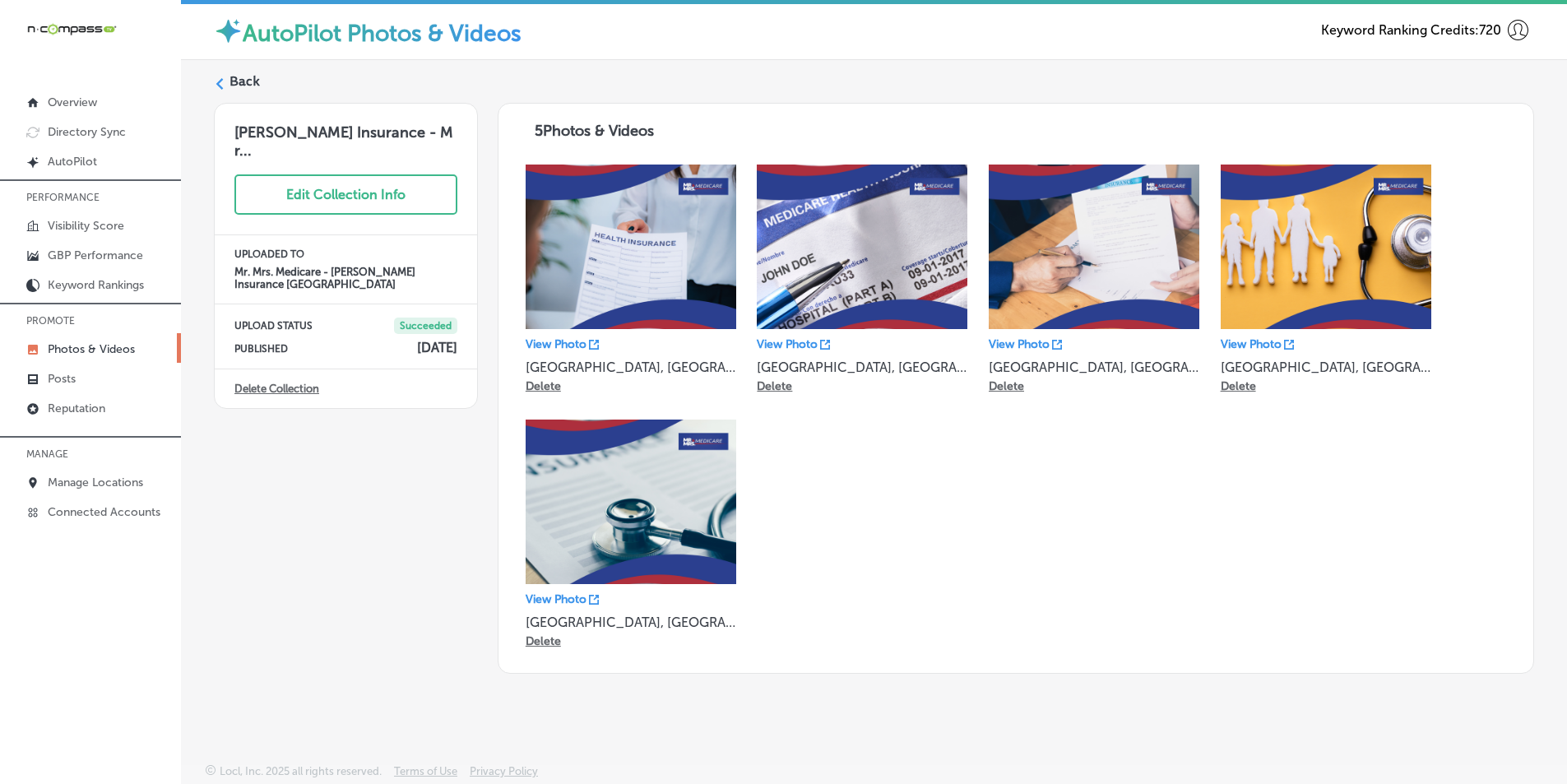
click at [247, 80] on label "Back" at bounding box center [245, 81] width 31 height 18
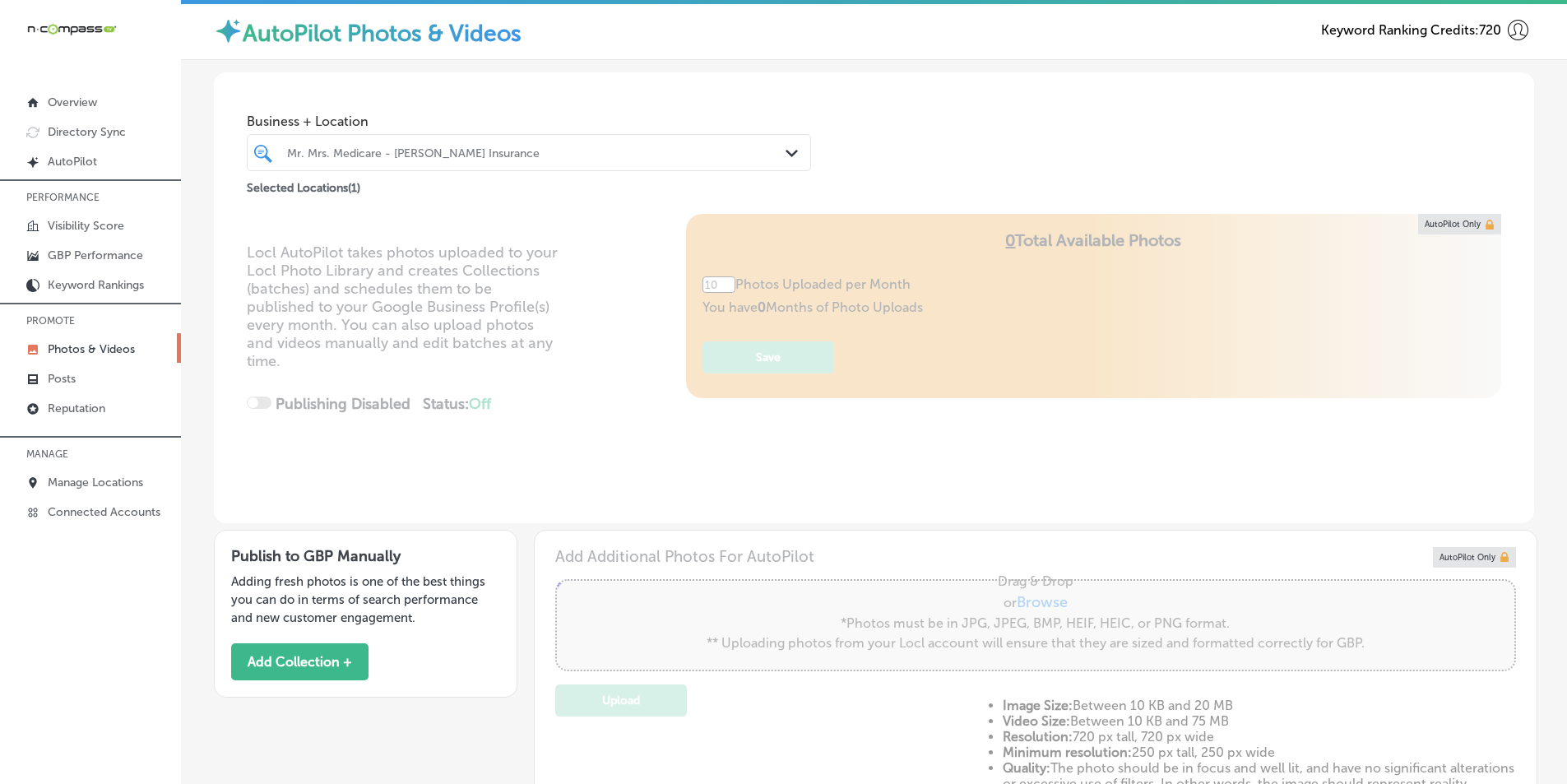
type input "5"
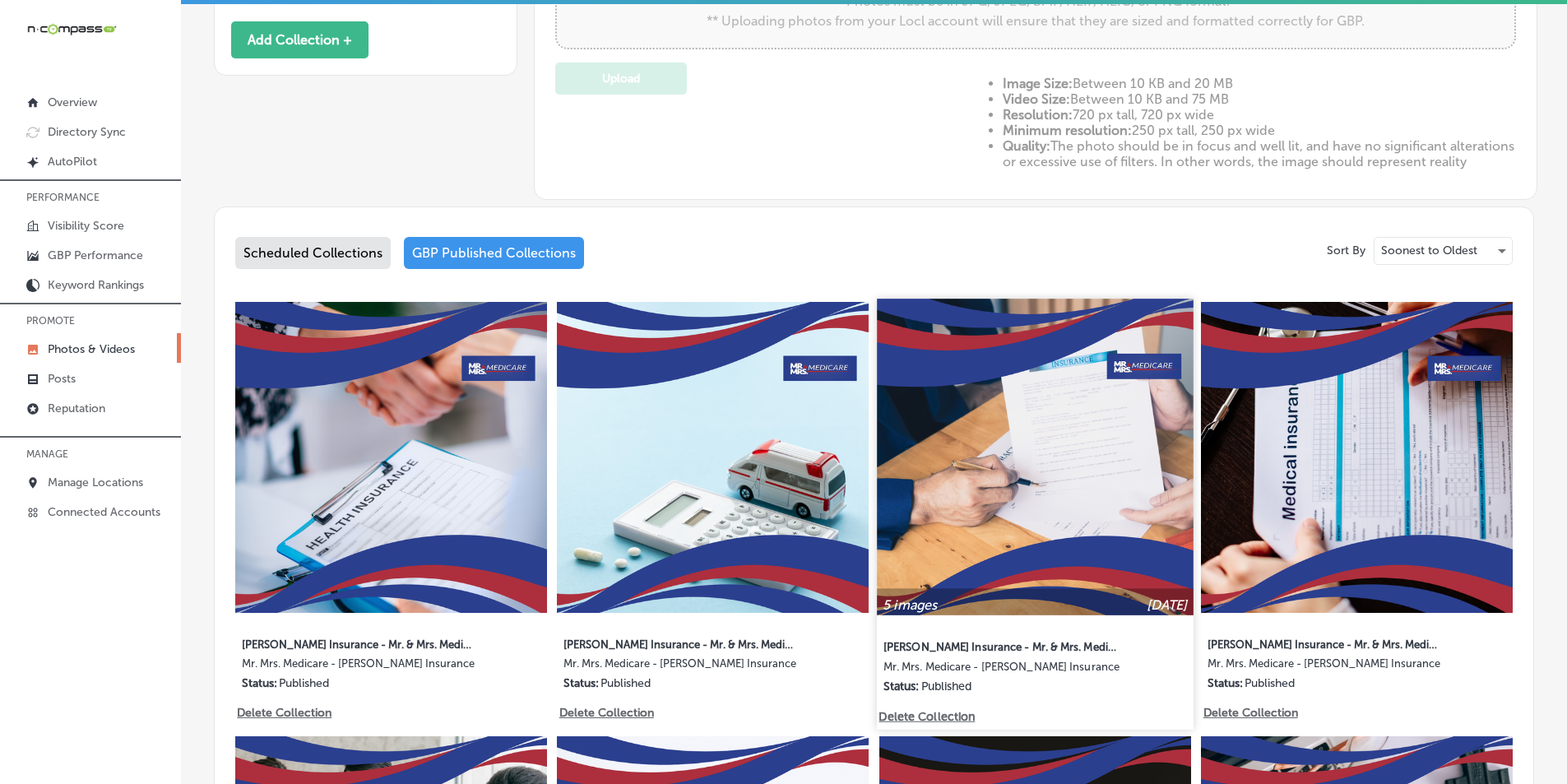
scroll to position [658, 0]
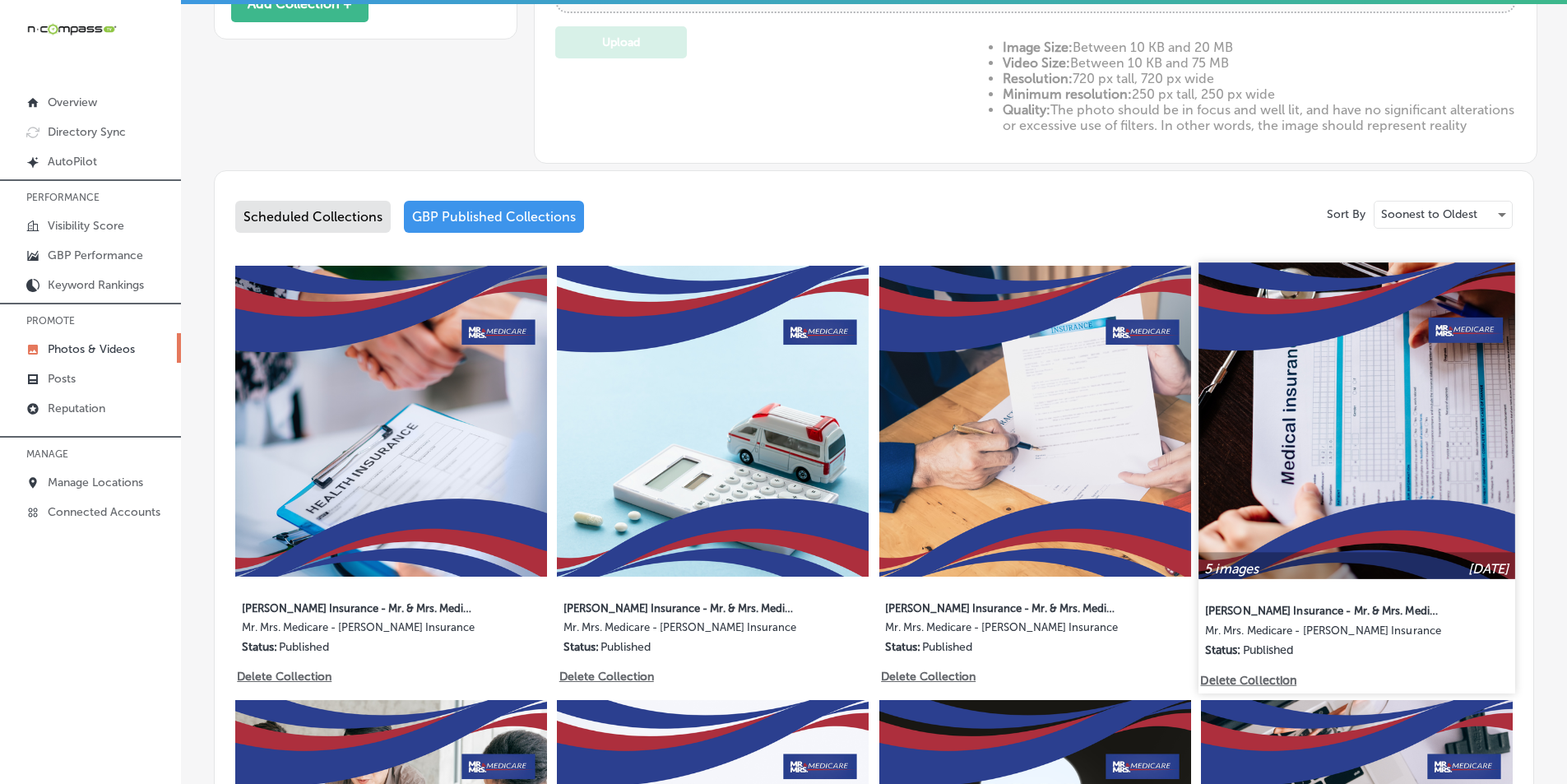
click at [1406, 417] on img at bounding box center [1357, 420] width 316 height 316
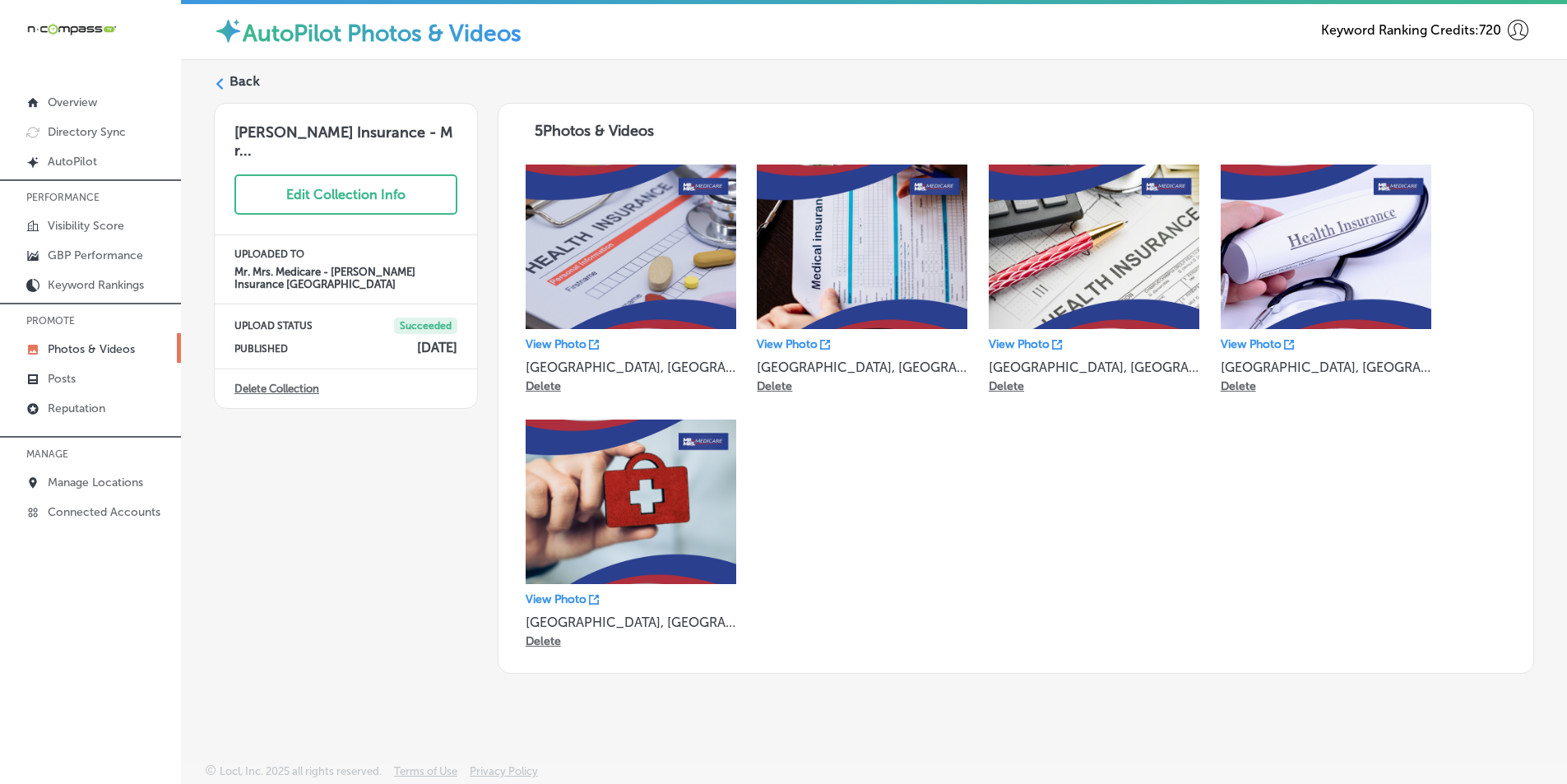
click at [227, 82] on div "Back" at bounding box center [874, 88] width 1321 height 31
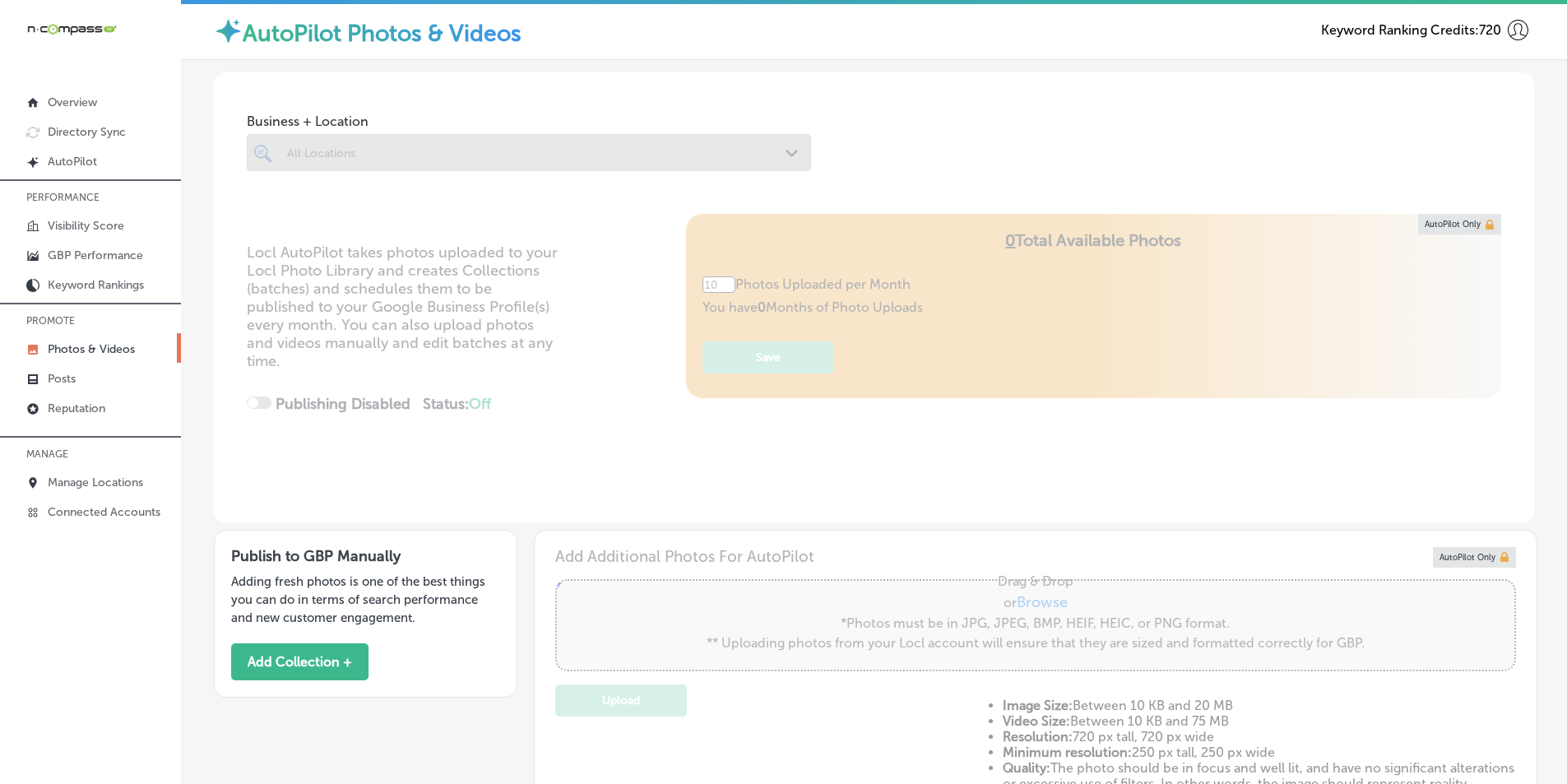
type input "5"
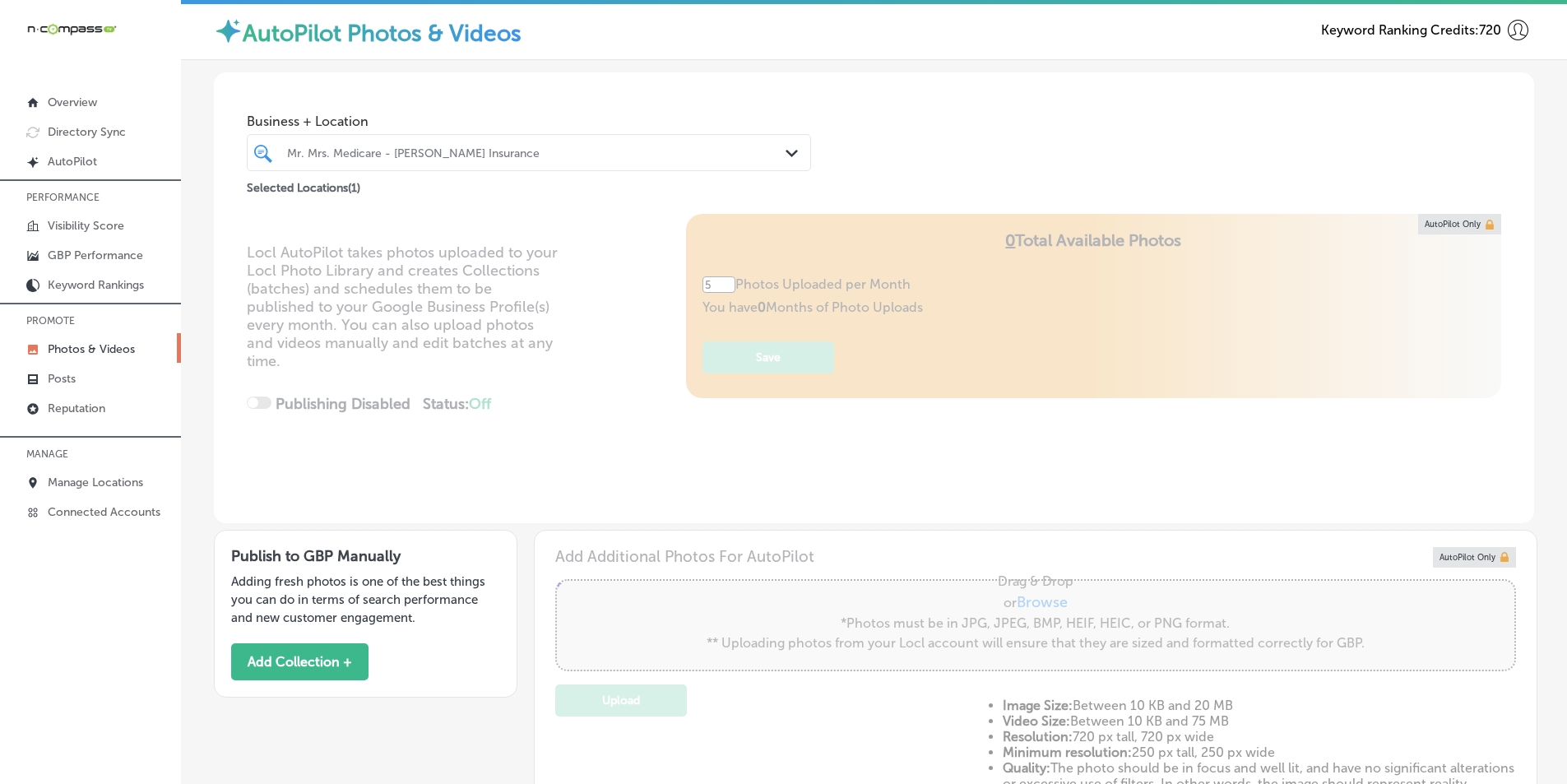
click at [478, 150] on div "Mr. Mrs. Medicare - [PERSON_NAME] Insurance" at bounding box center [537, 152] width 500 height 14
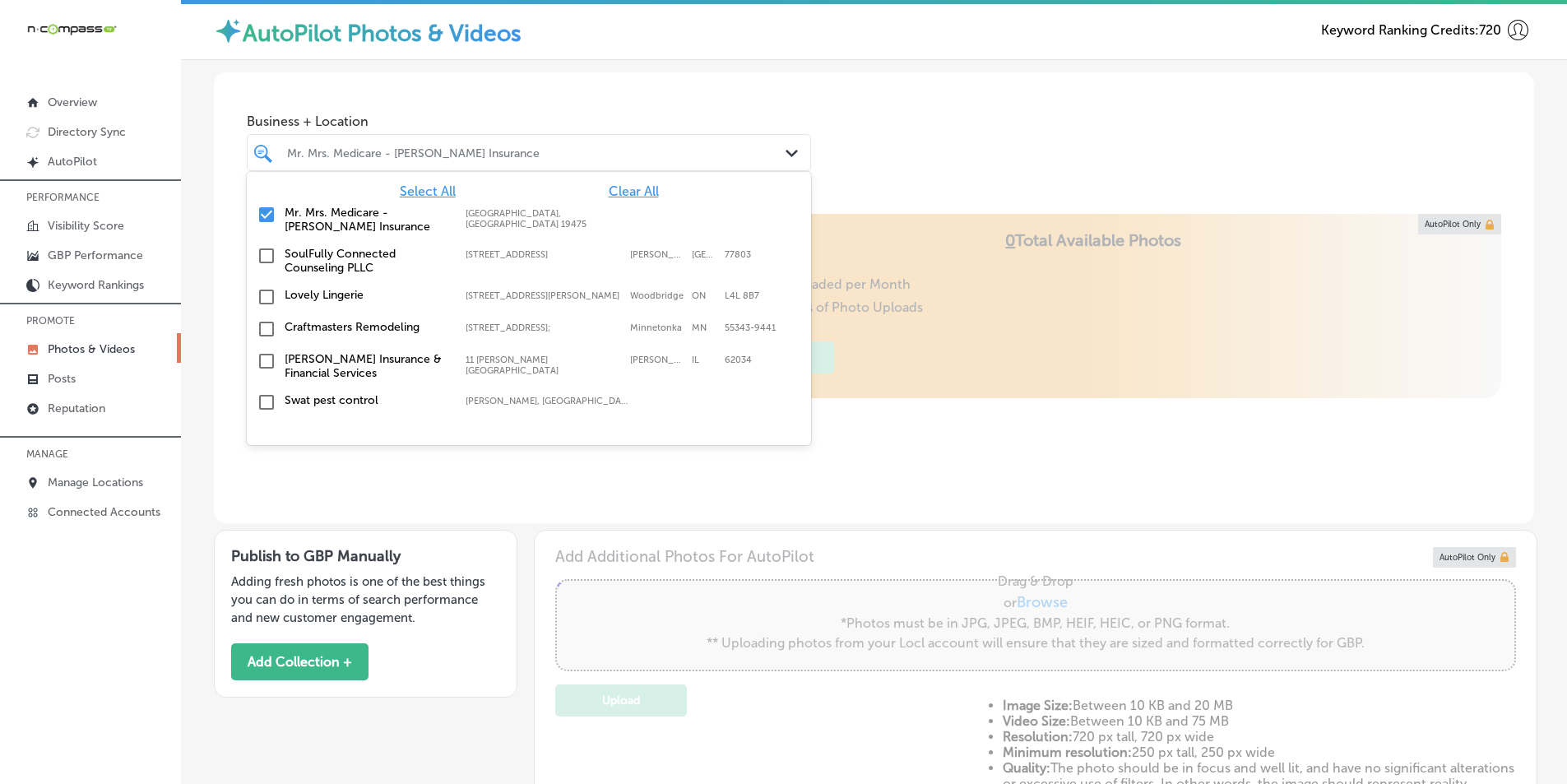
click at [264, 209] on input "checkbox" at bounding box center [266, 215] width 20 height 20
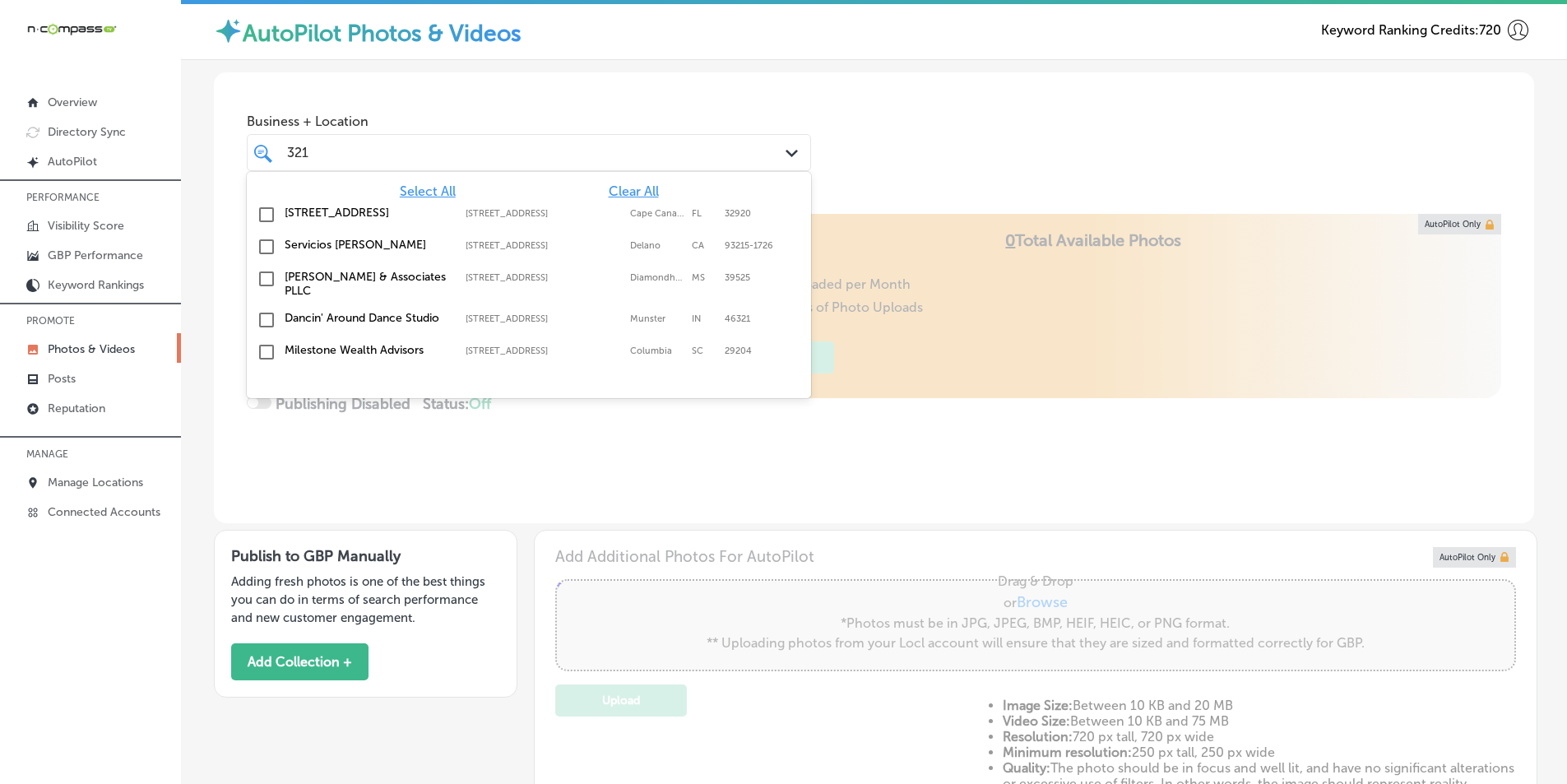
click at [266, 212] on input "checkbox" at bounding box center [266, 215] width 20 height 20
type input "321"
drag, startPoint x: 523, startPoint y: 468, endPoint x: 524, endPoint y: 458, distance: 10.0
click at [523, 466] on div "Locl AutoPilot takes photos uploaded to your Locl Photo Library and creates Col…" at bounding box center [874, 368] width 1321 height 310
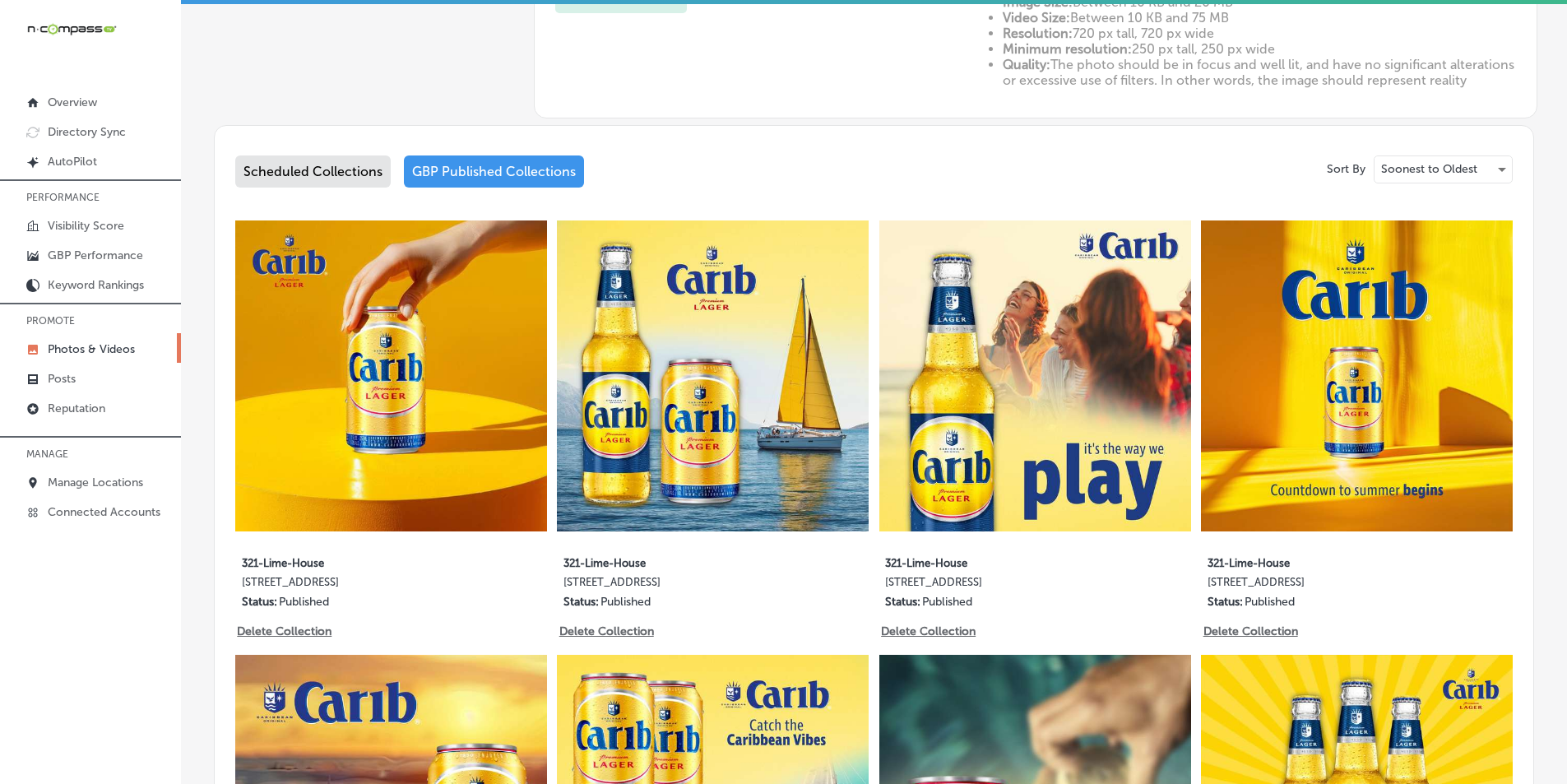
scroll to position [675, 0]
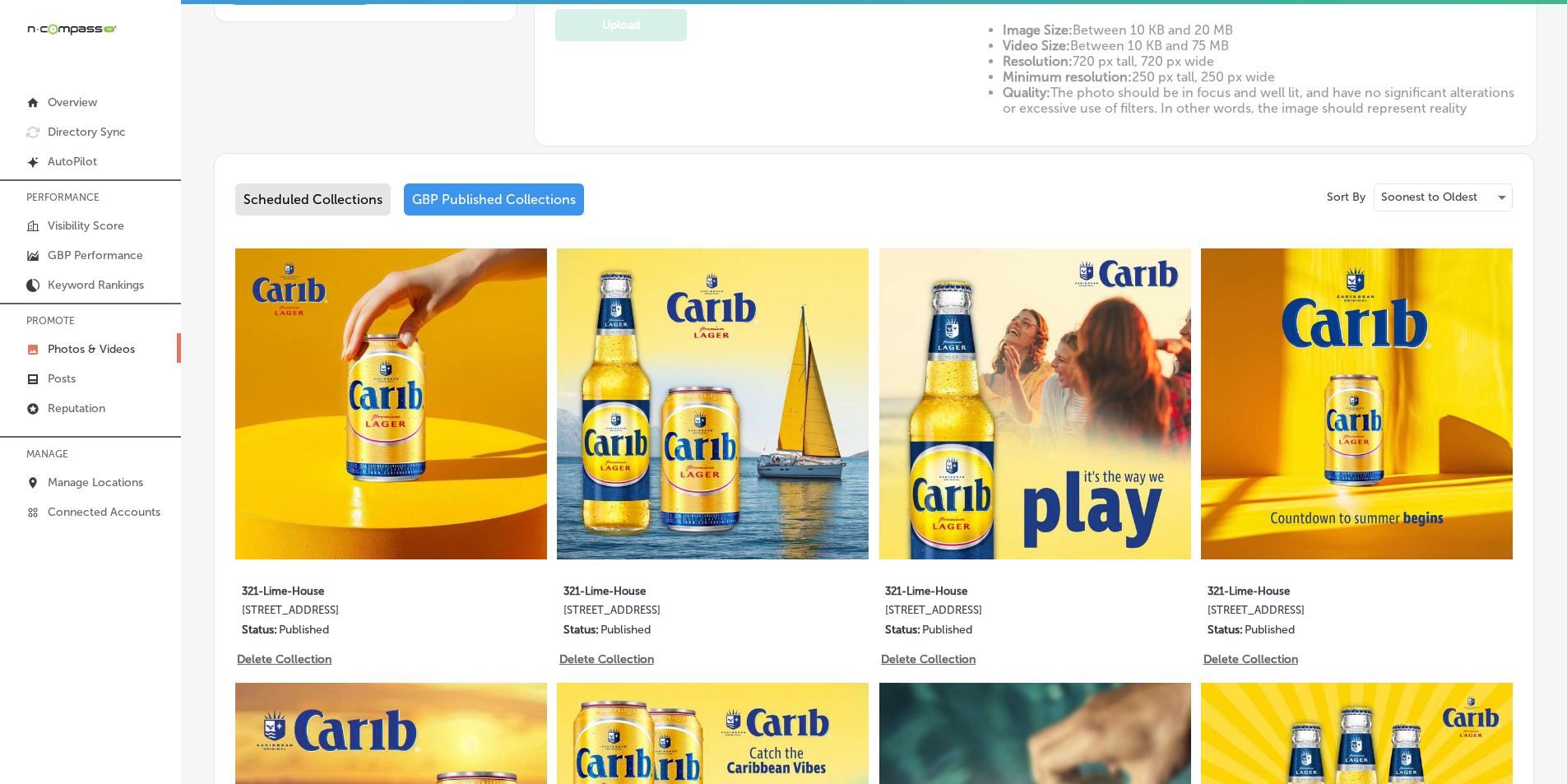
click at [373, 483] on img at bounding box center [391, 404] width 312 height 311
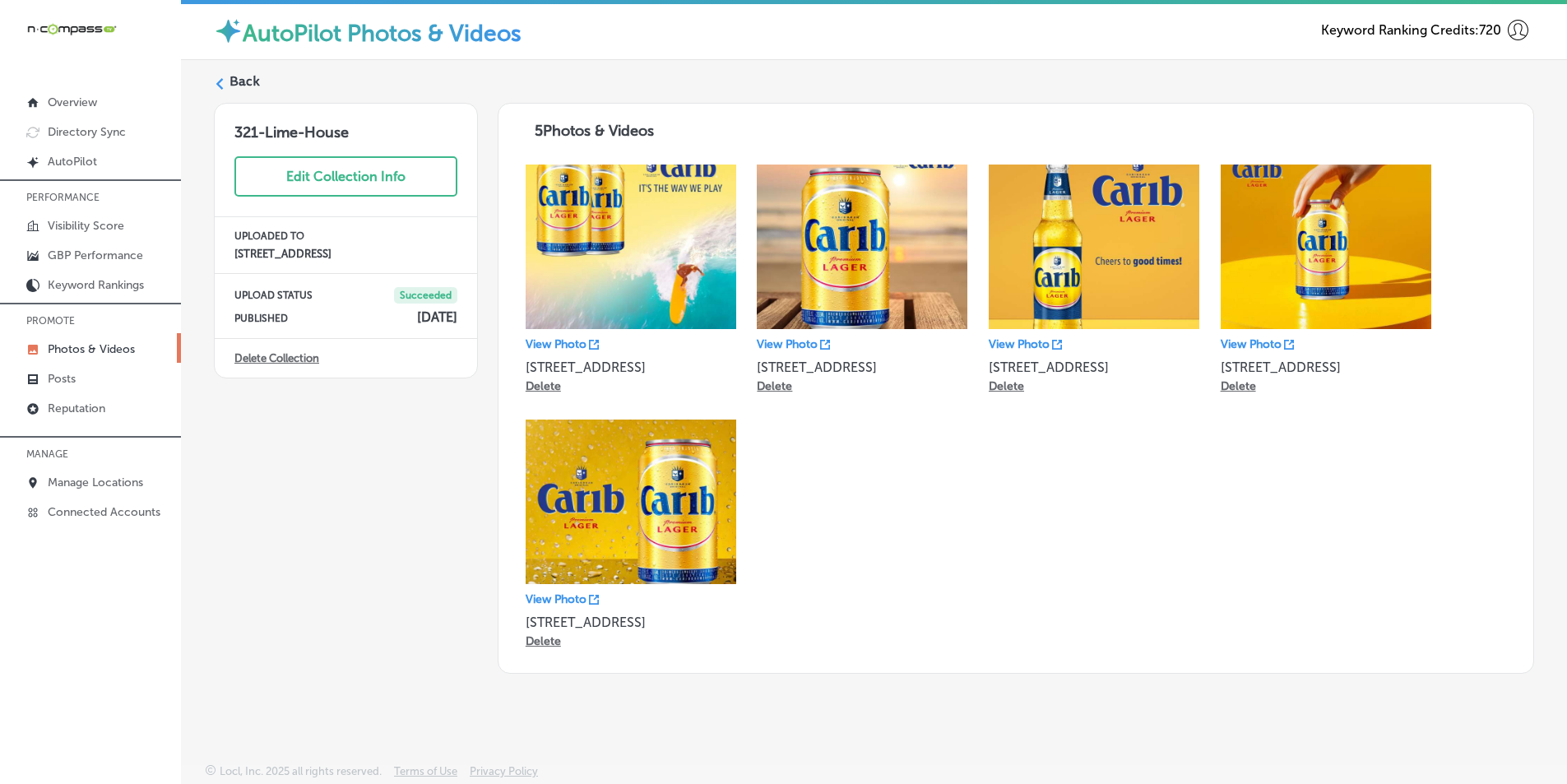
click at [222, 86] on icon at bounding box center [219, 83] width 12 height 12
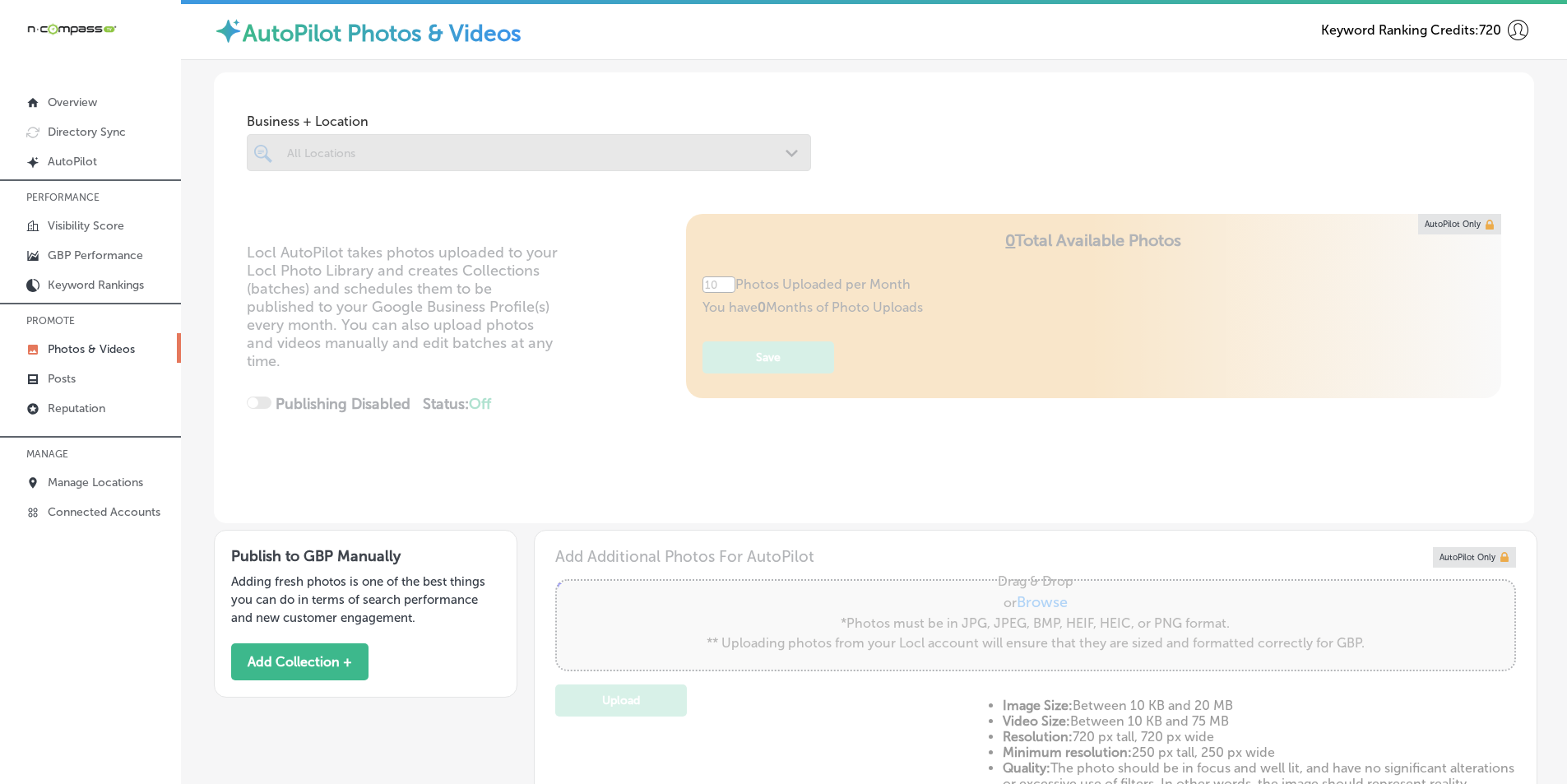
type input "5"
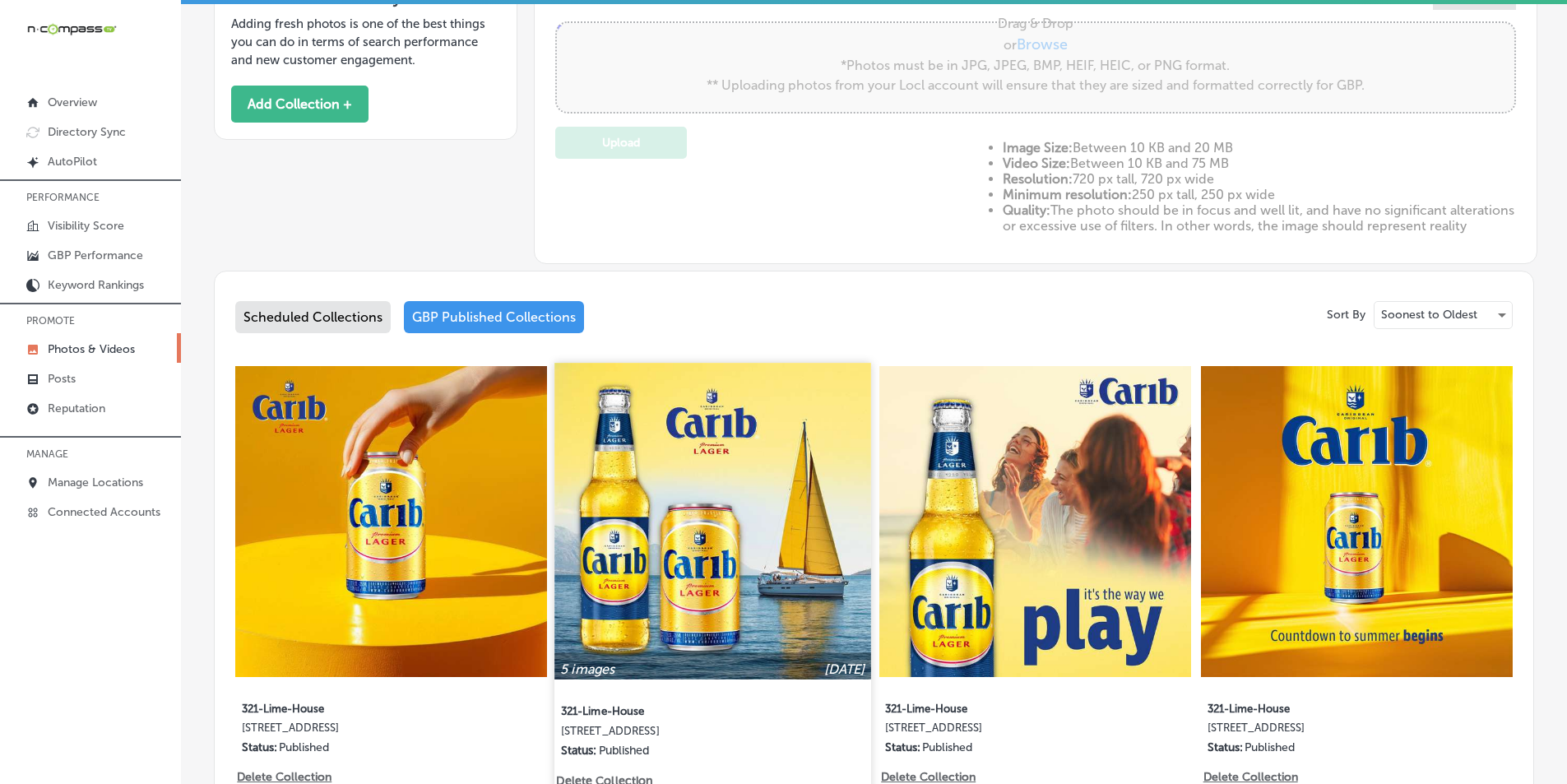
scroll to position [576, 0]
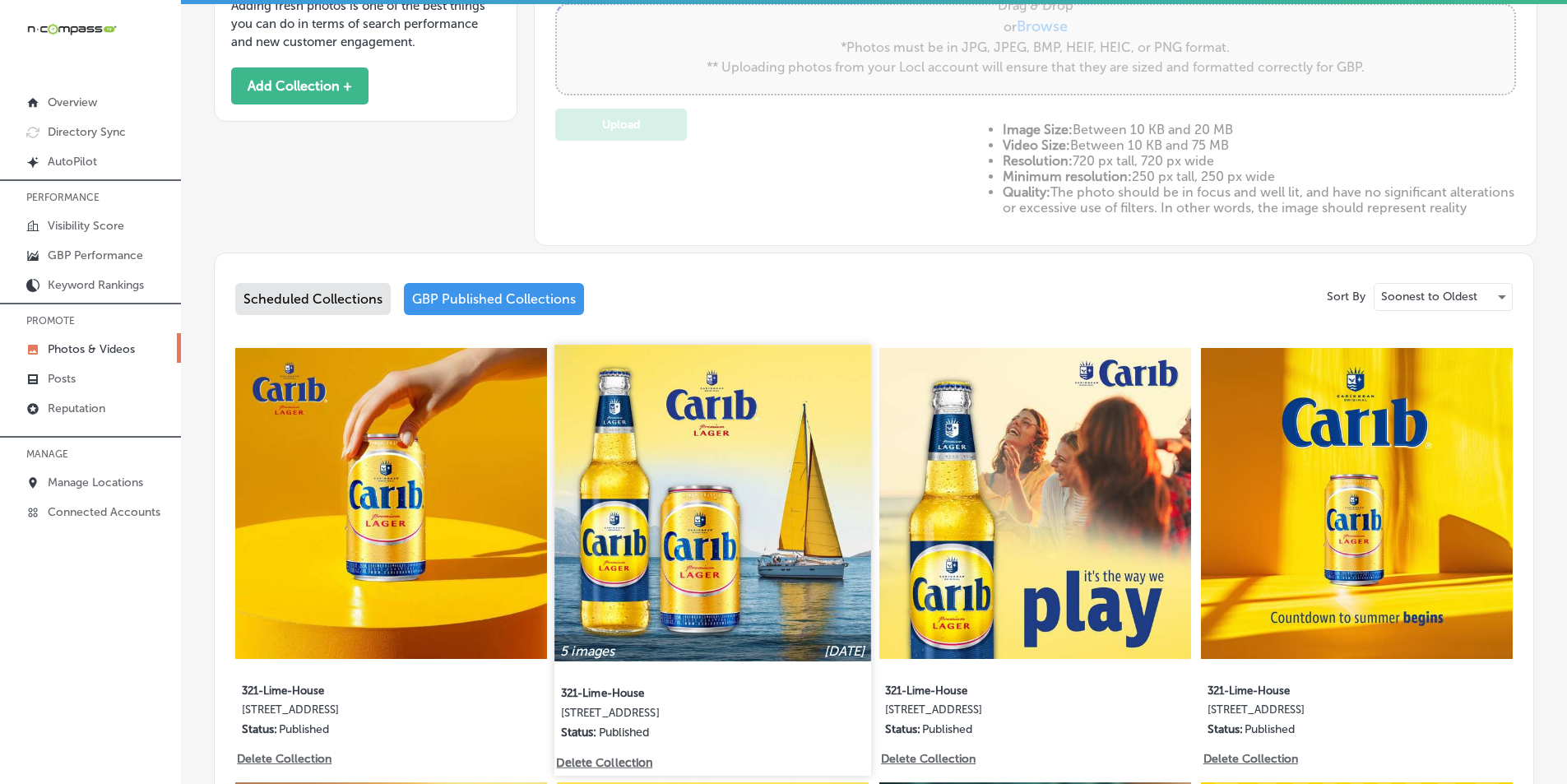
click at [750, 519] on img at bounding box center [713, 502] width 316 height 316
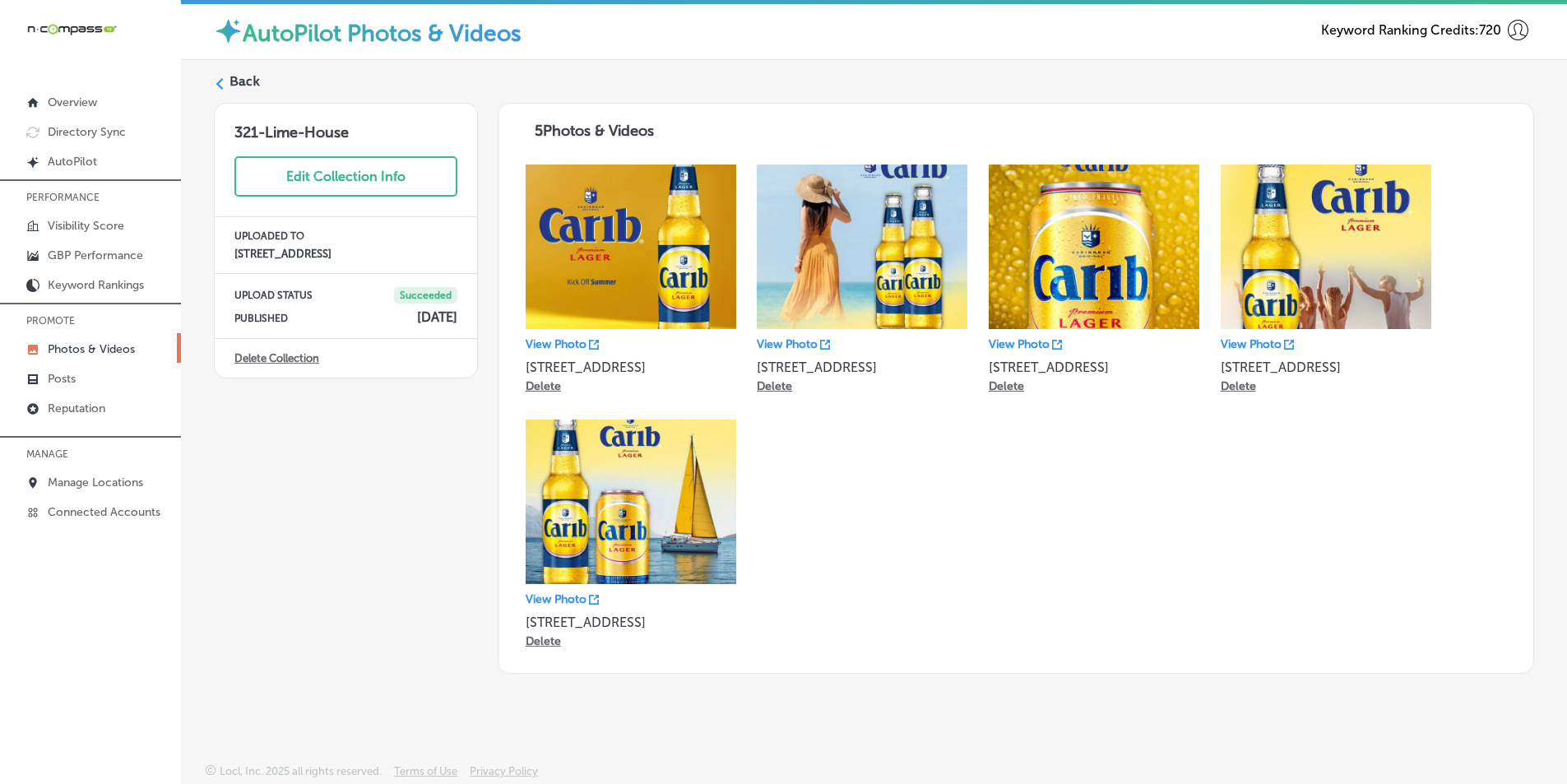
click at [220, 77] on div at bounding box center [219, 82] width 12 height 12
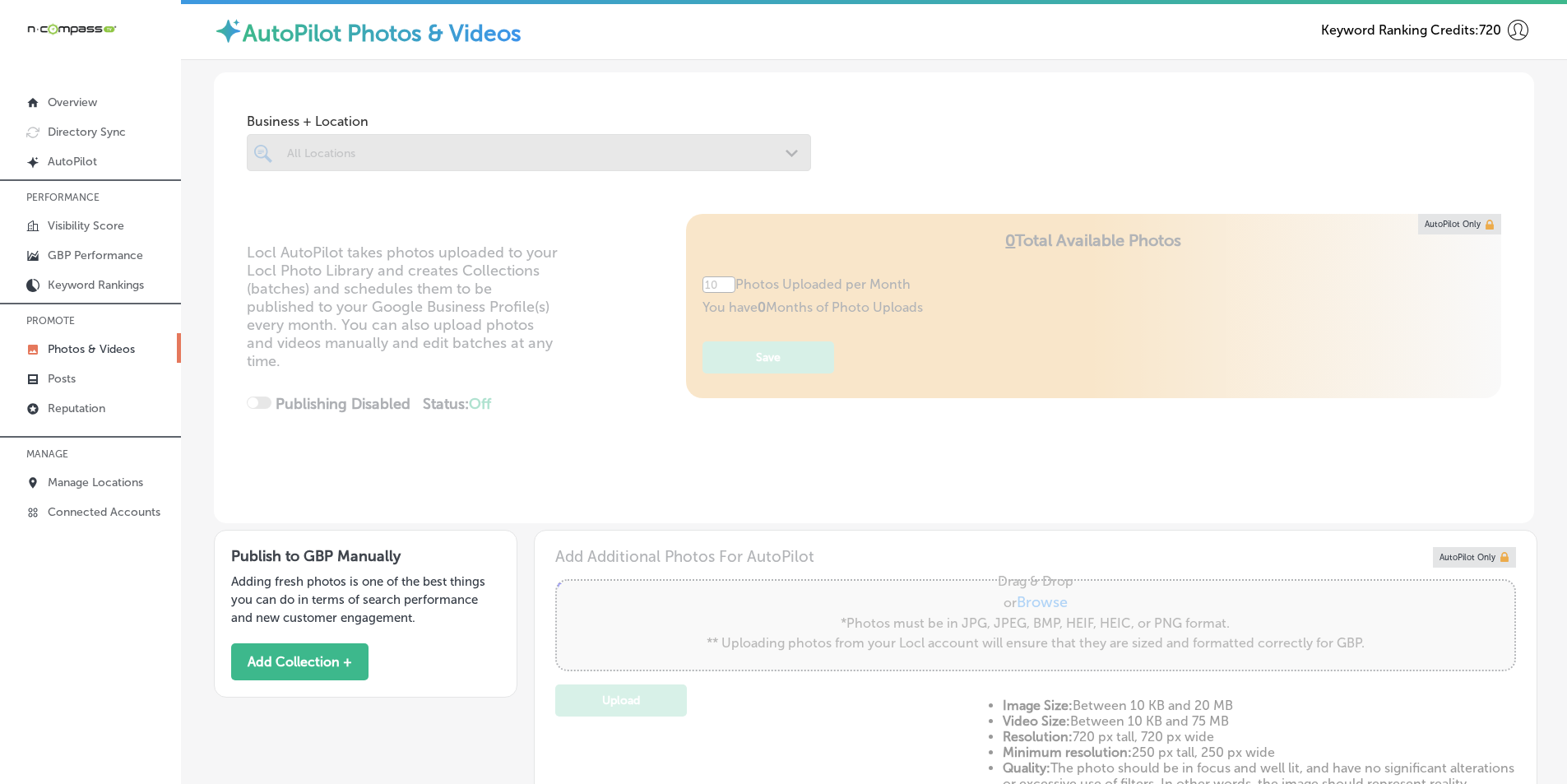
type input "5"
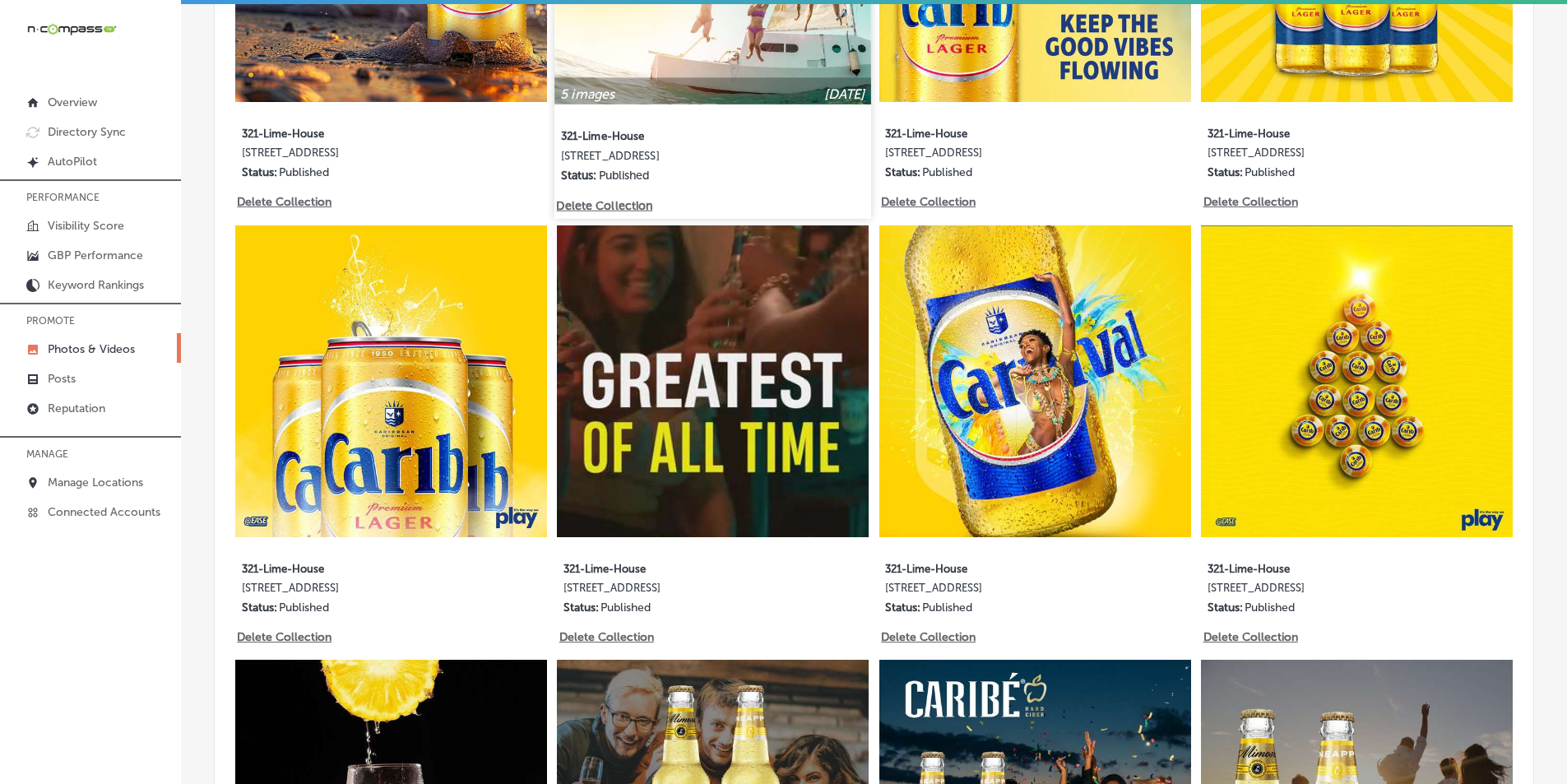
scroll to position [1315, 0]
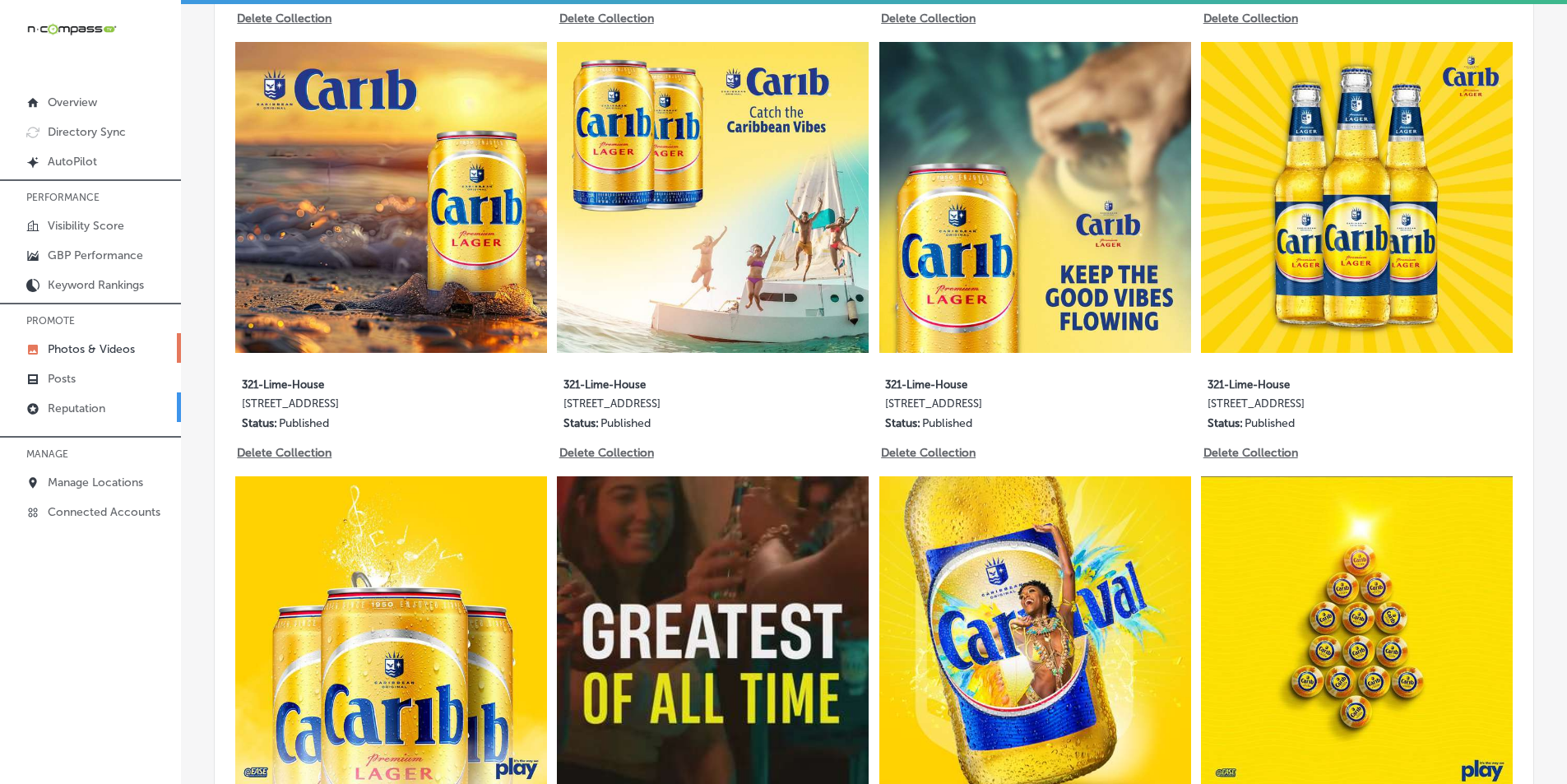
click at [87, 407] on p "Reputation" at bounding box center [77, 407] width 58 height 14
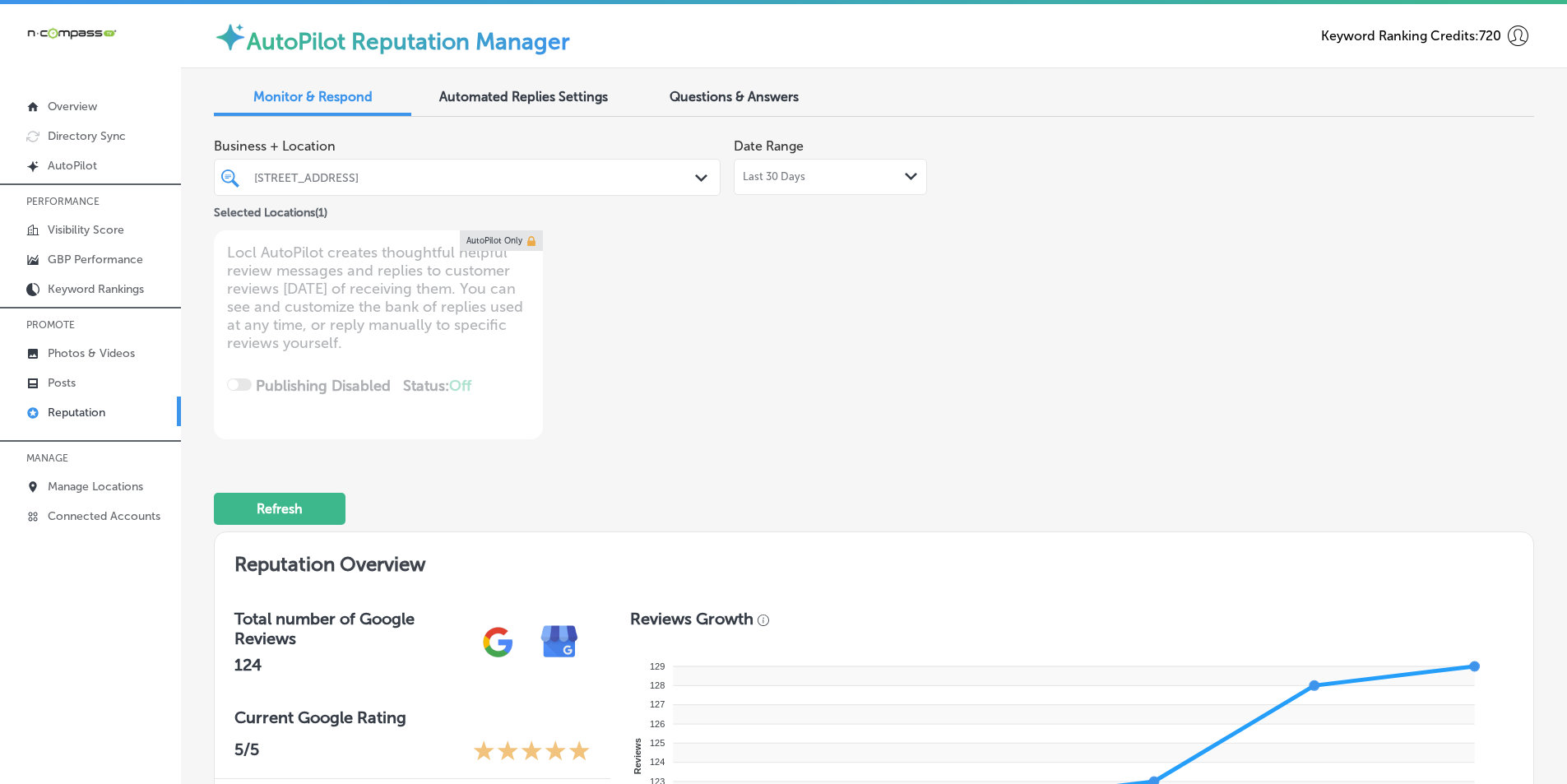
click at [696, 175] on icon "Path Created with Sketch." at bounding box center [702, 178] width 13 height 7
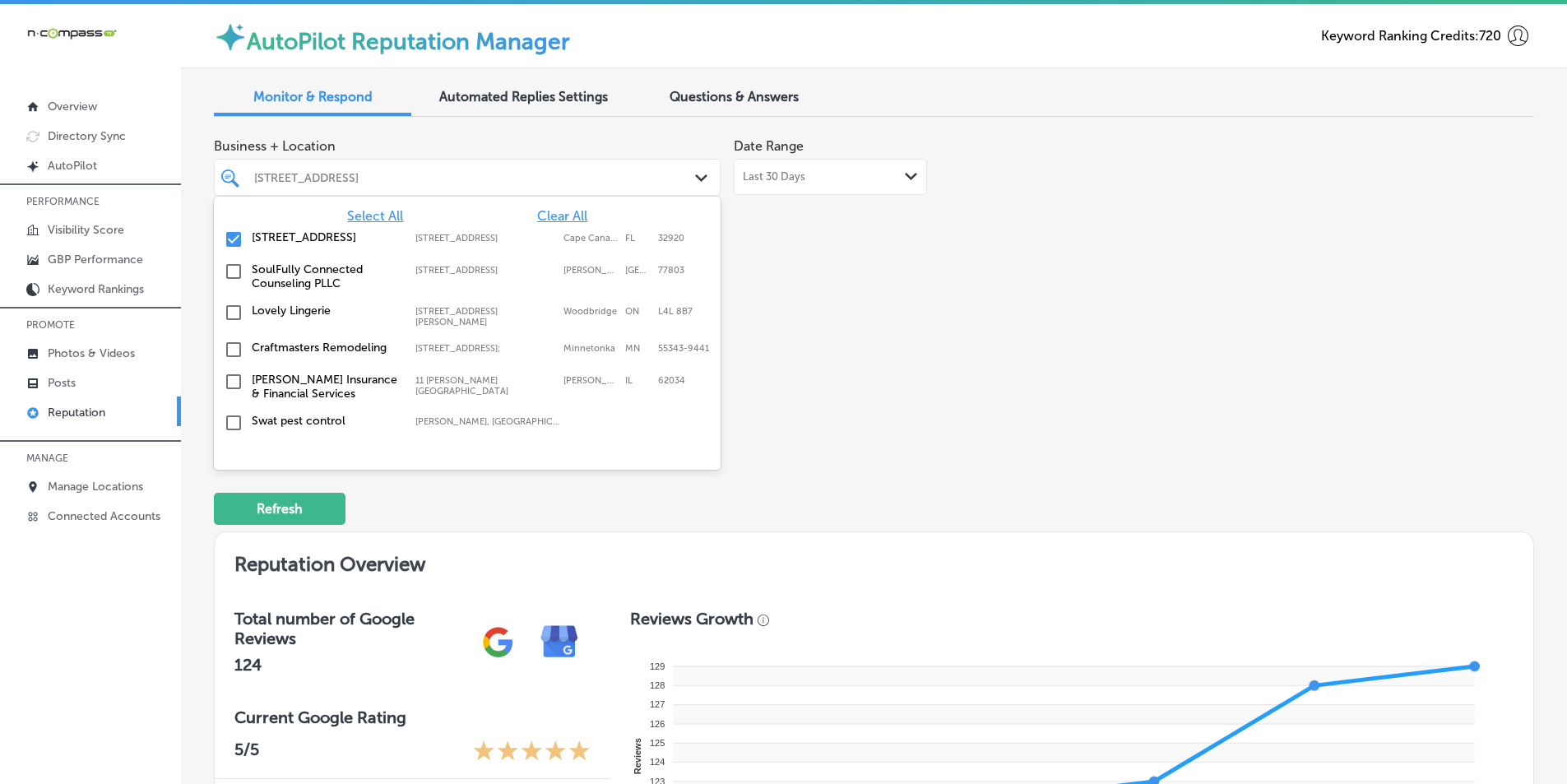
click at [364, 208] on span "Select All" at bounding box center [375, 215] width 56 height 15
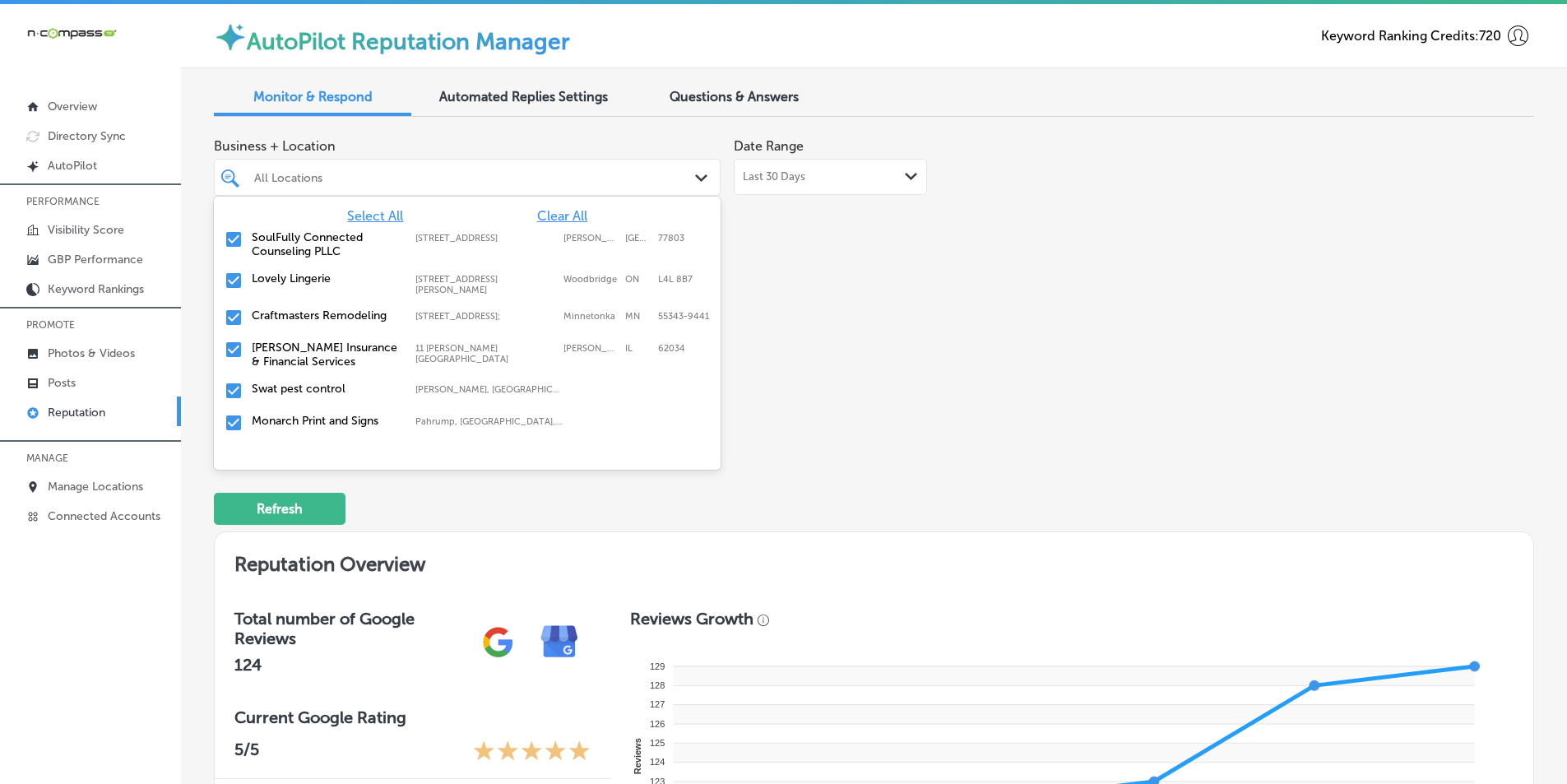
click at [883, 369] on div "Business + Location option [STREET_ADDRESS]. 355 results available. Use Up and …" at bounding box center [610, 285] width 793 height 310
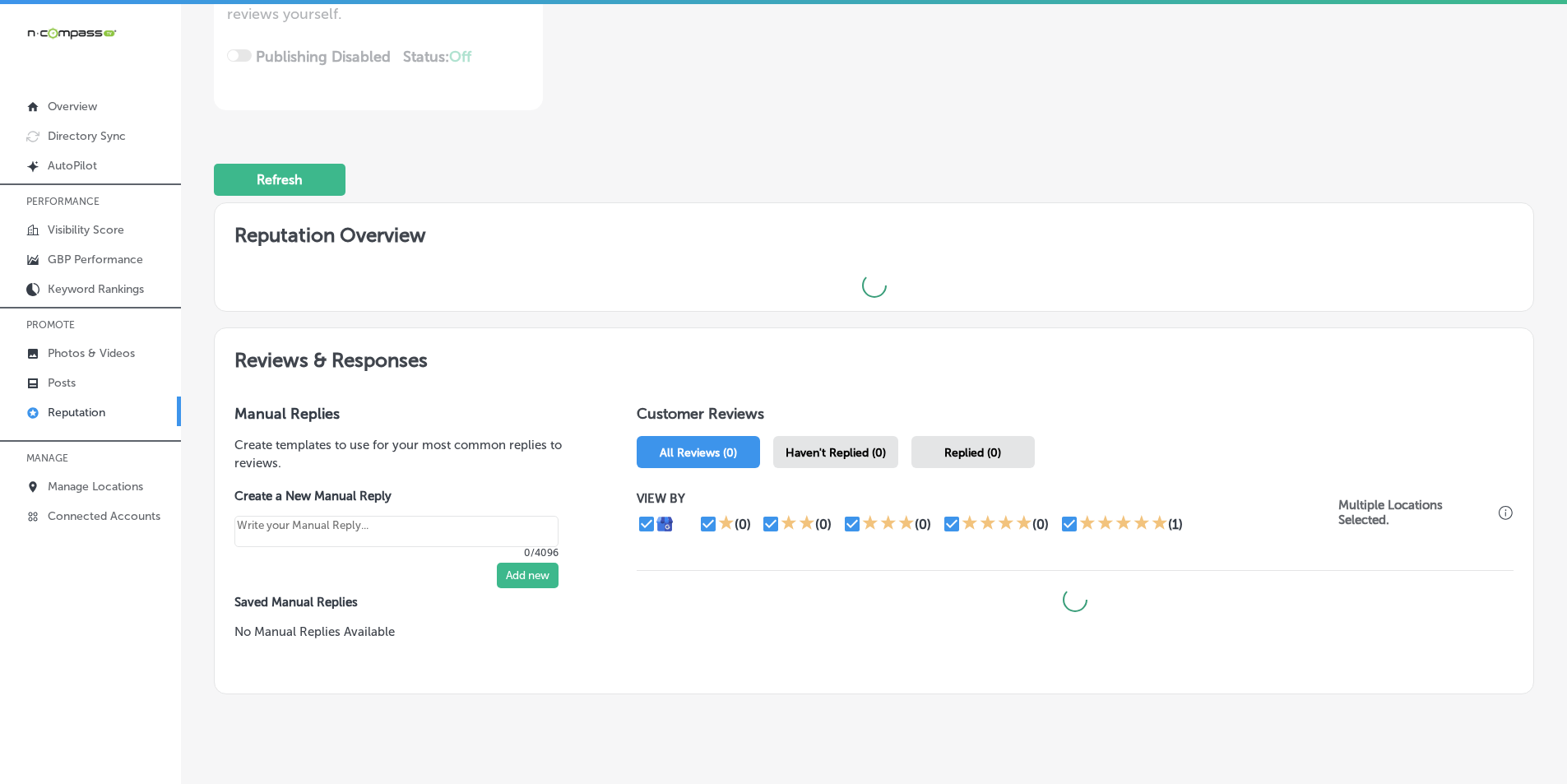
scroll to position [363, 0]
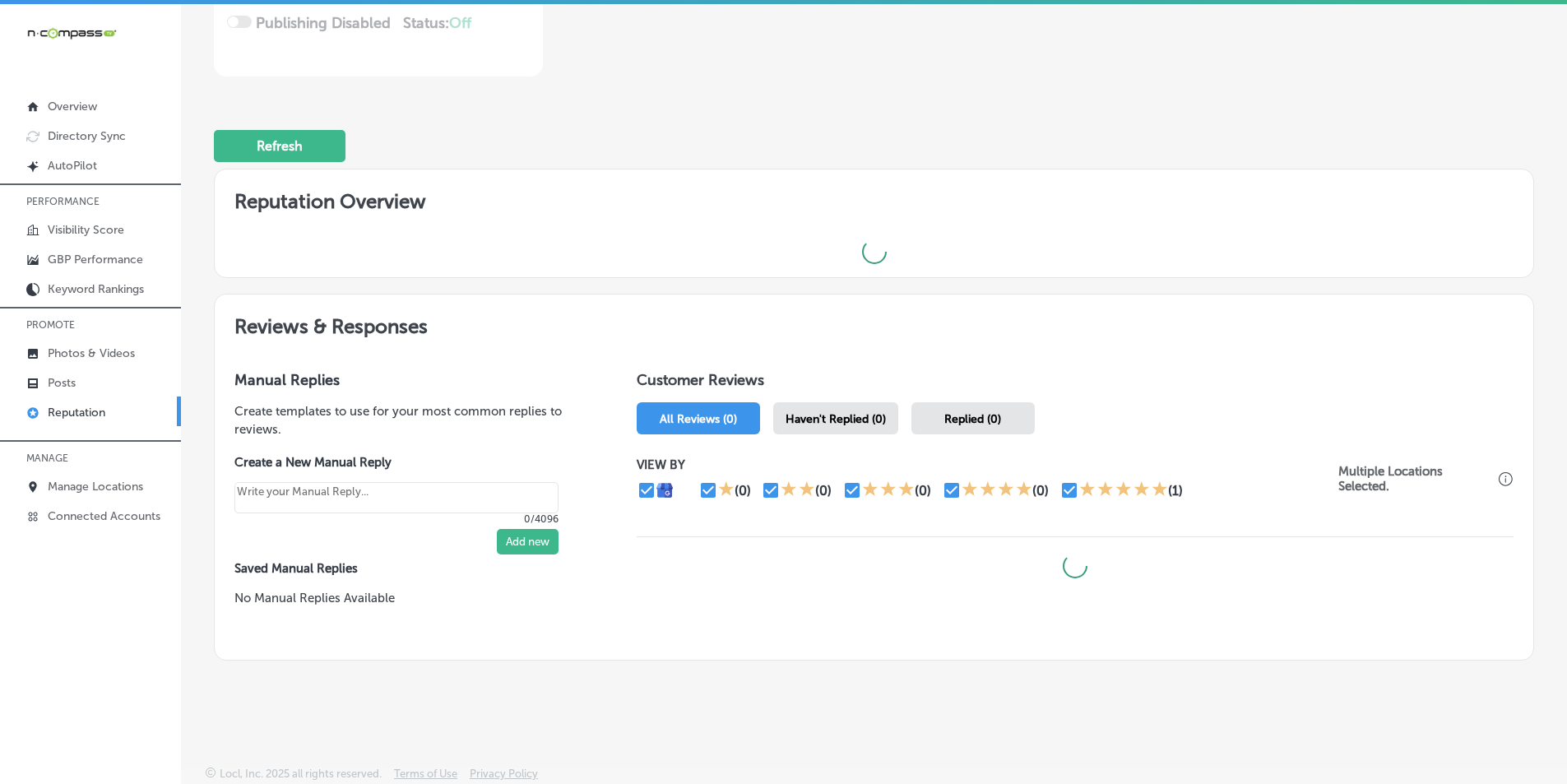
click at [835, 414] on span "Haven't Replied (0)" at bounding box center [836, 418] width 101 height 14
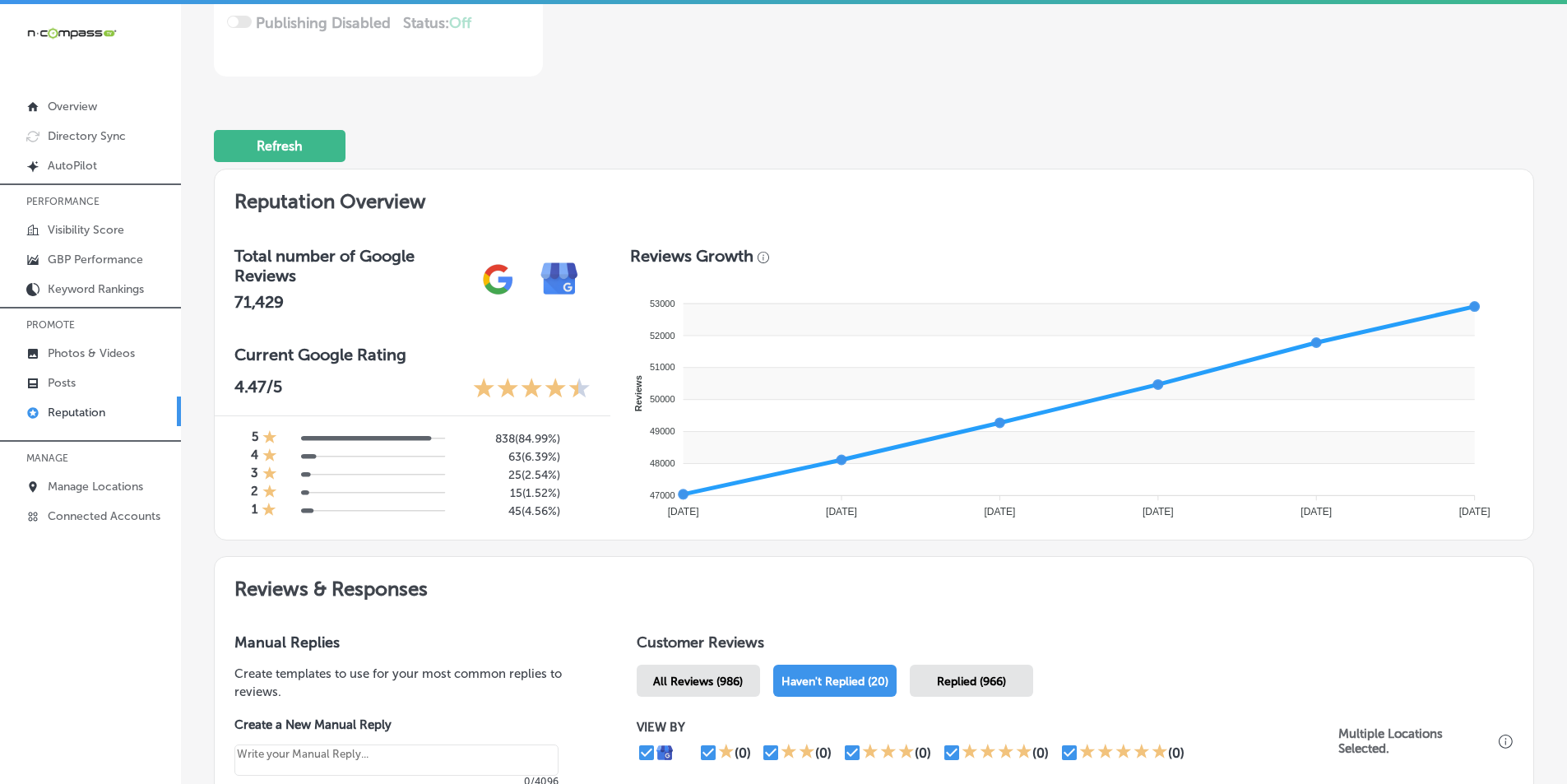
type textarea "x"
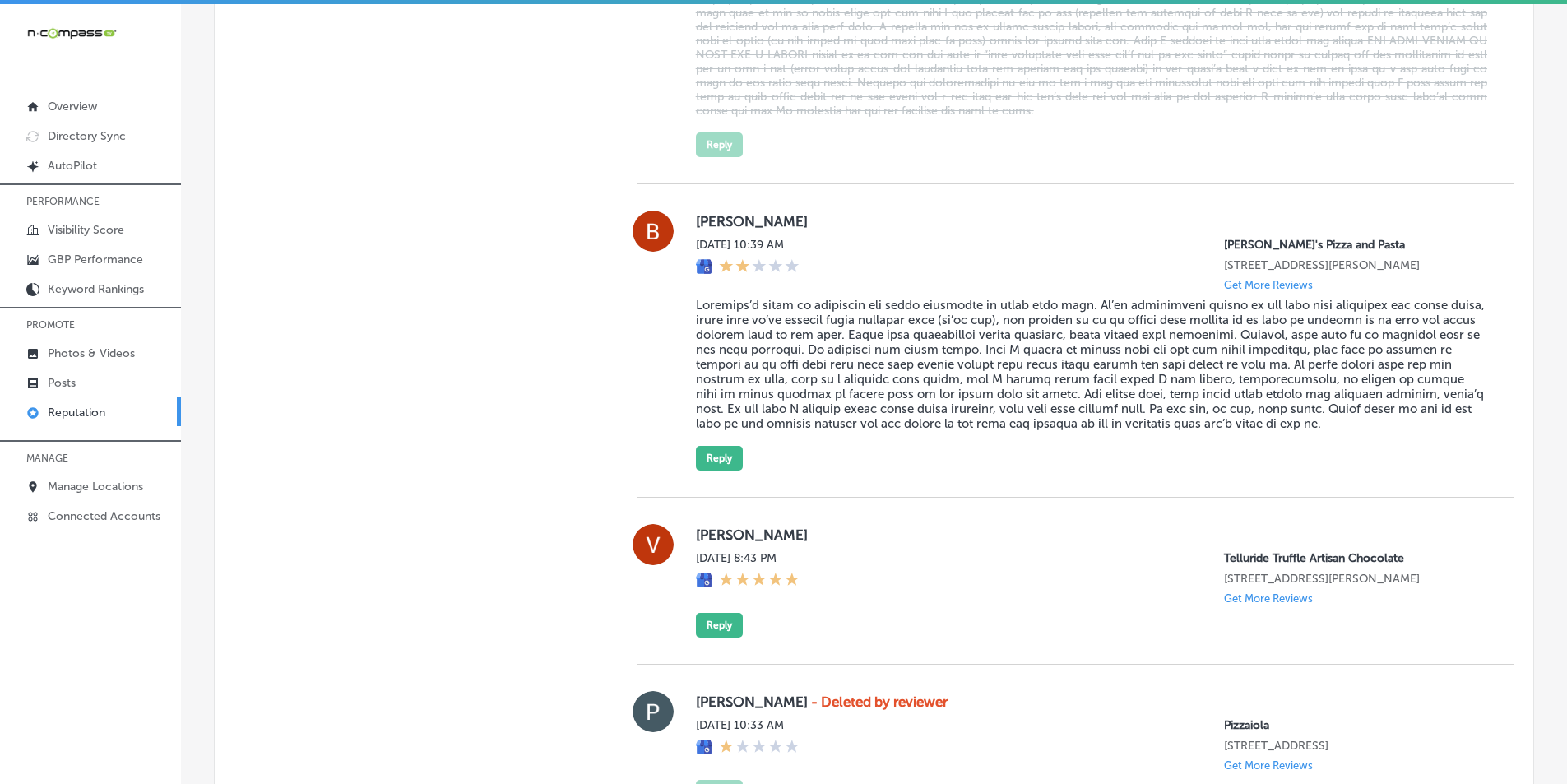
scroll to position [3982, 0]
